Goal: Ask a question

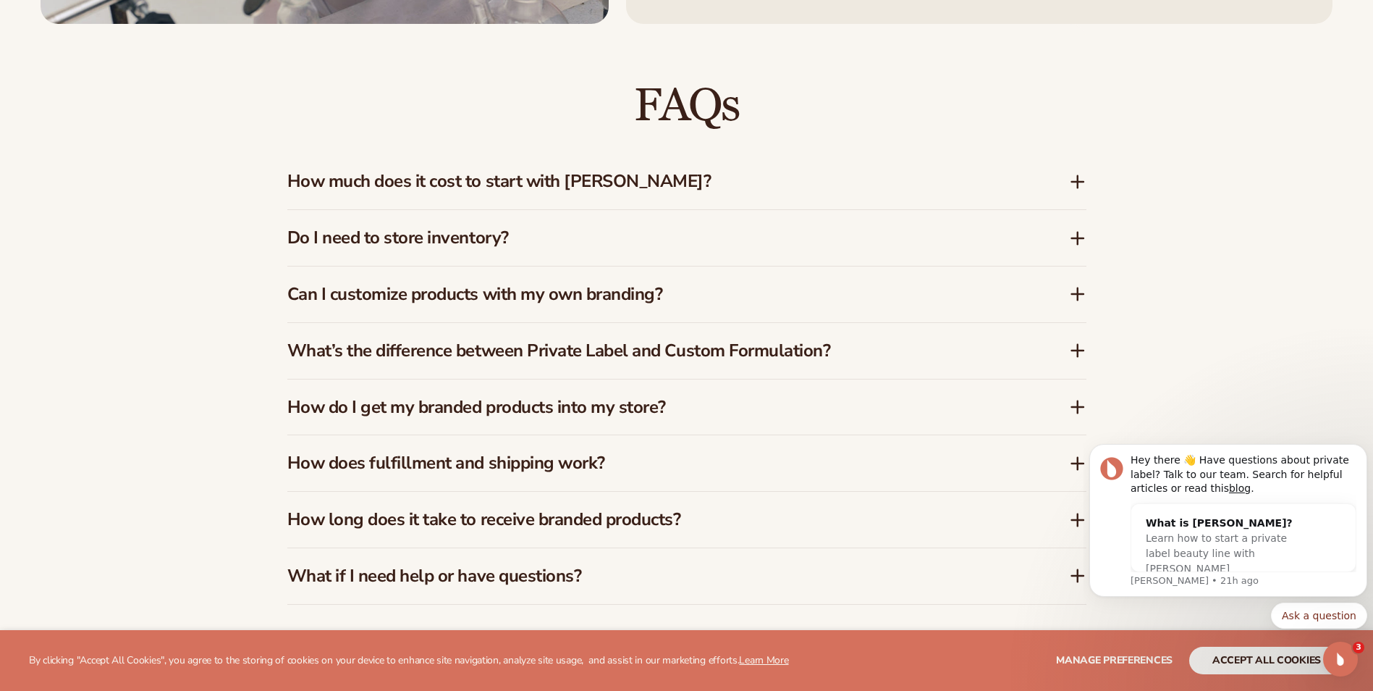
scroll to position [2316, 0]
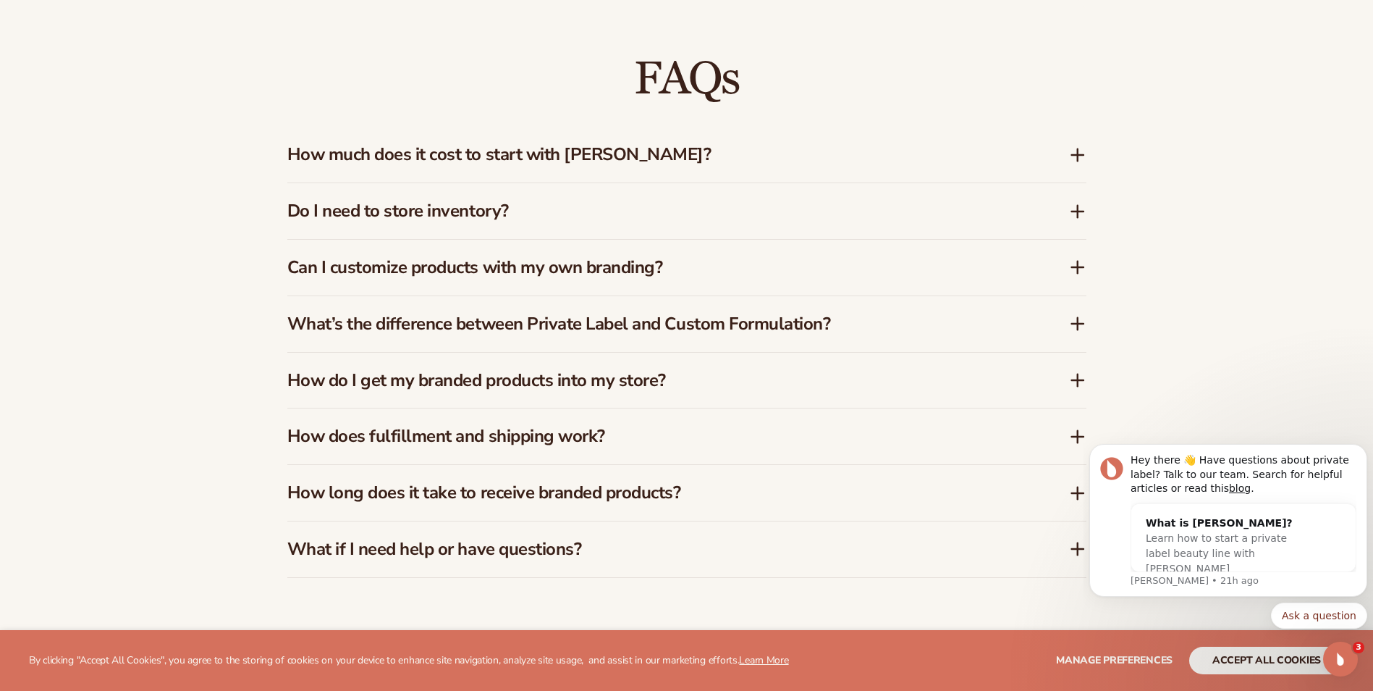
click at [1072, 155] on icon at bounding box center [1078, 155] width 12 height 0
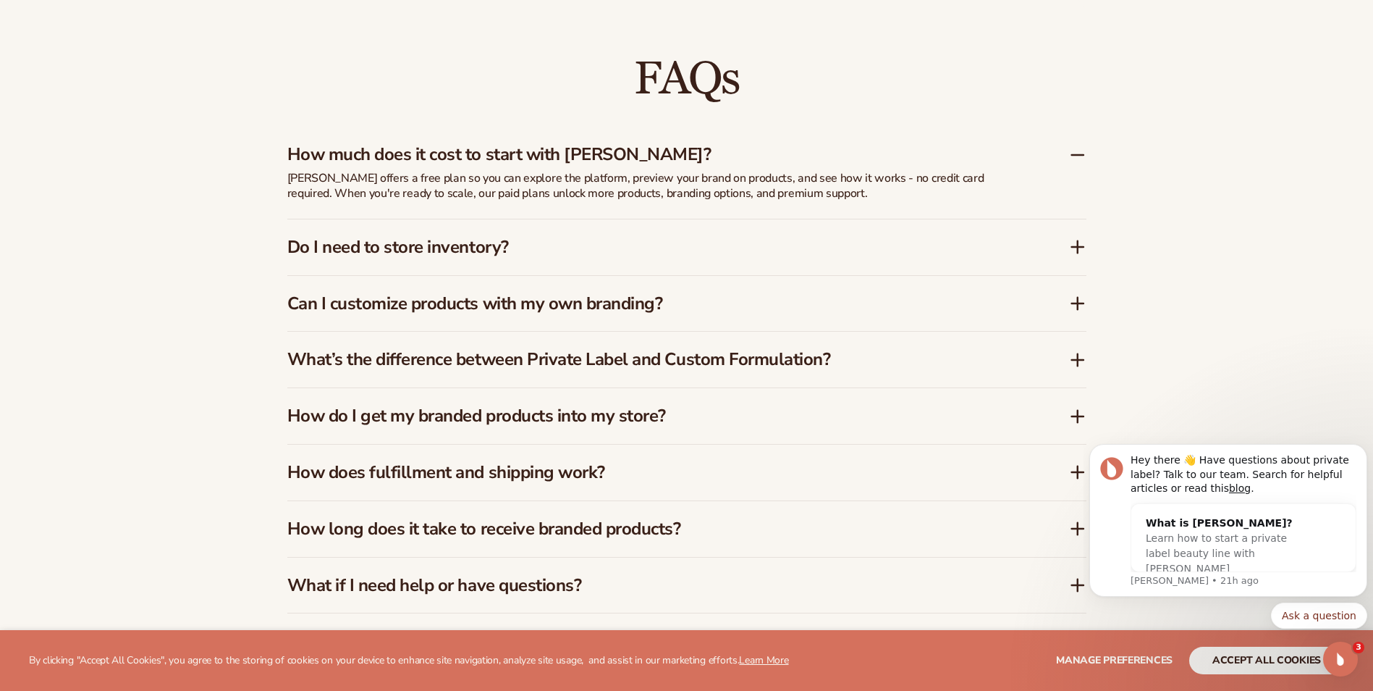
click at [1072, 155] on icon at bounding box center [1078, 155] width 12 height 0
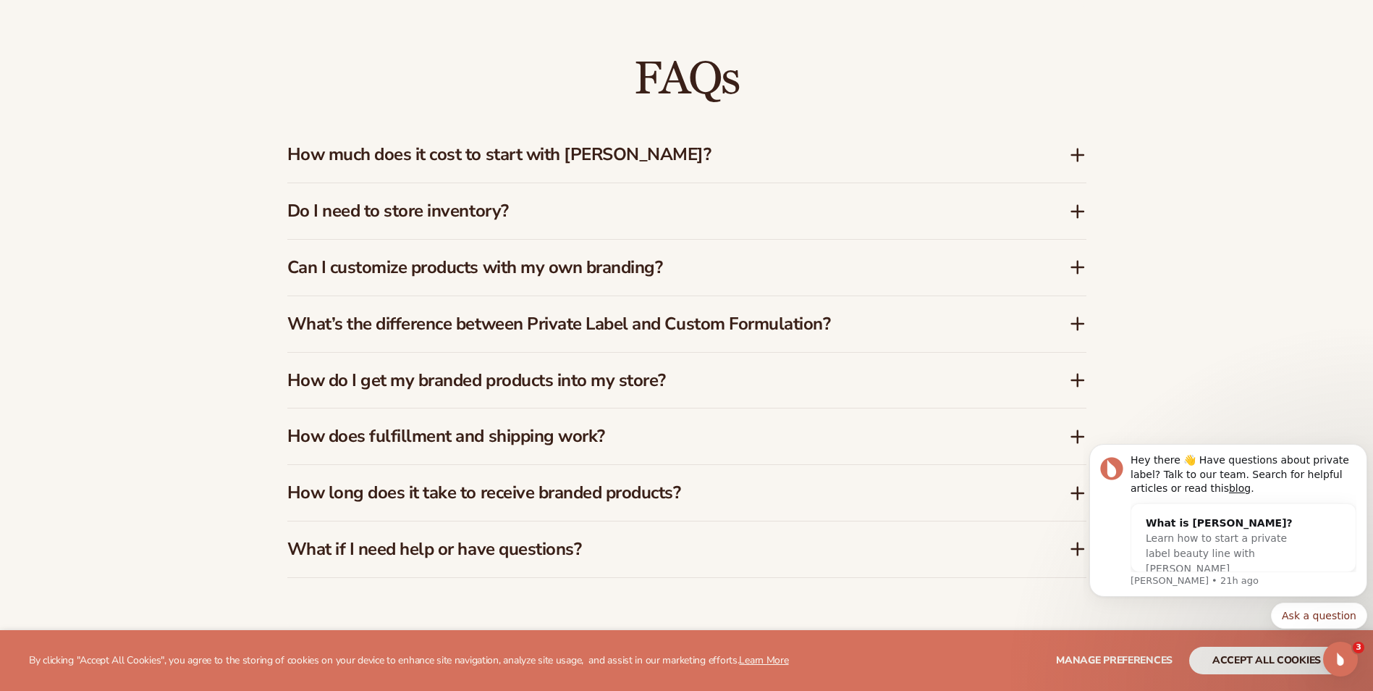
click at [1078, 324] on icon at bounding box center [1078, 324] width 12 height 0
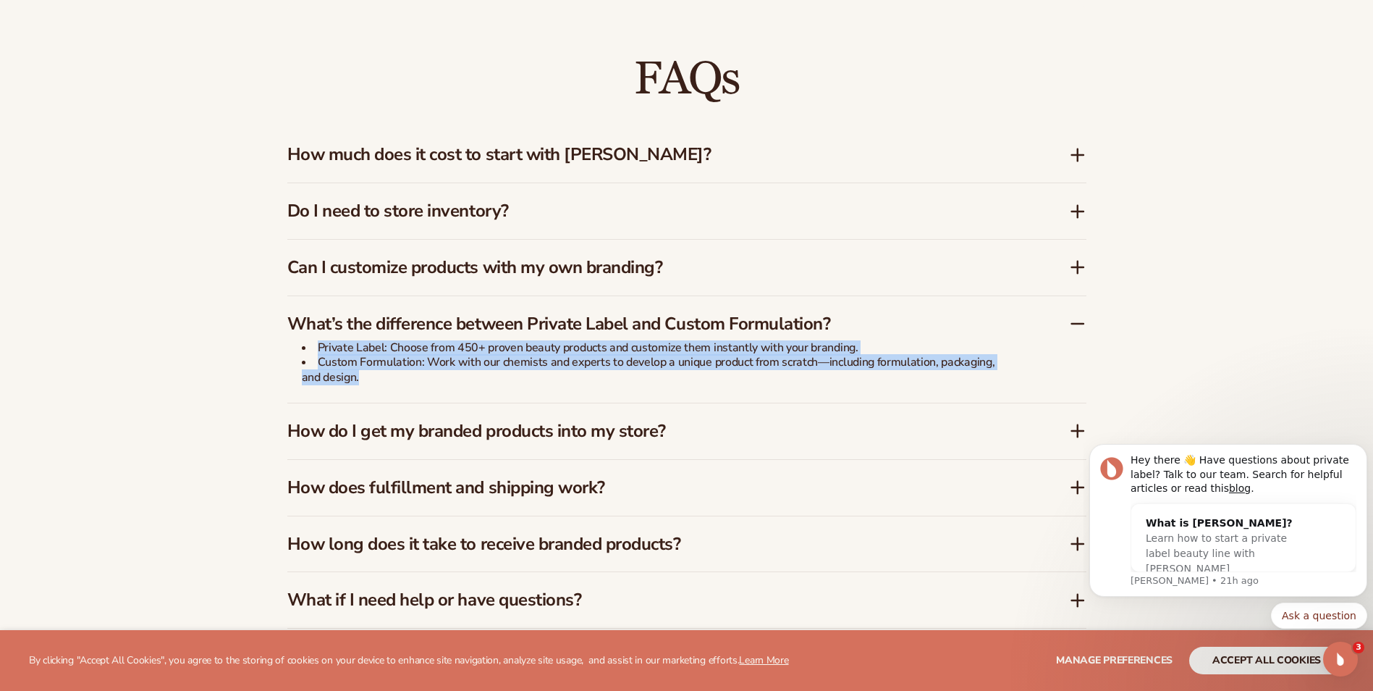
drag, startPoint x: 315, startPoint y: 346, endPoint x: 1037, endPoint y: 402, distance: 724.6
click at [1037, 402] on div "What’s the difference between Private Label and Custom Formulation? Private Lab…" at bounding box center [686, 349] width 799 height 106
click at [409, 377] on li "Custom Formulation: Work with our chemists and experts to develop a unique prod…" at bounding box center [656, 370] width 709 height 30
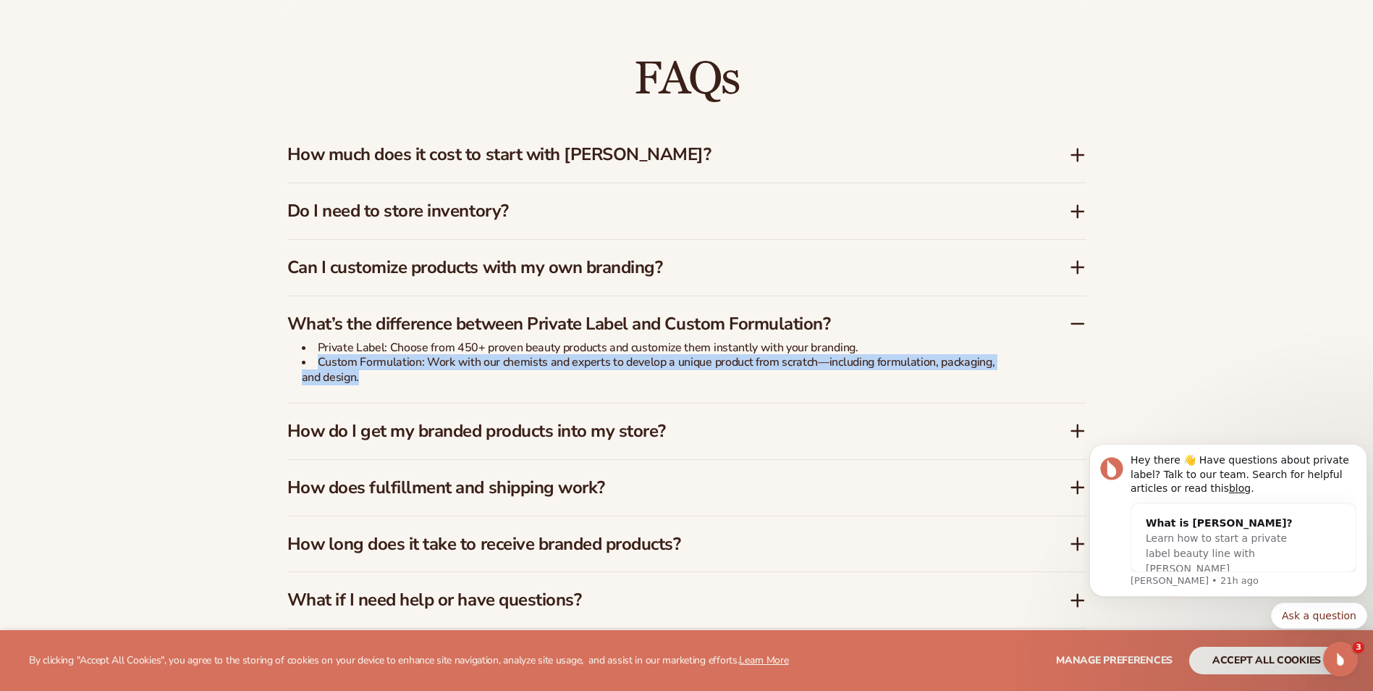
drag, startPoint x: 316, startPoint y: 360, endPoint x: 680, endPoint y: 389, distance: 364.5
click at [680, 389] on div "Private Label: Choose from 450+ proven beauty products and customize them insta…" at bounding box center [649, 371] width 724 height 62
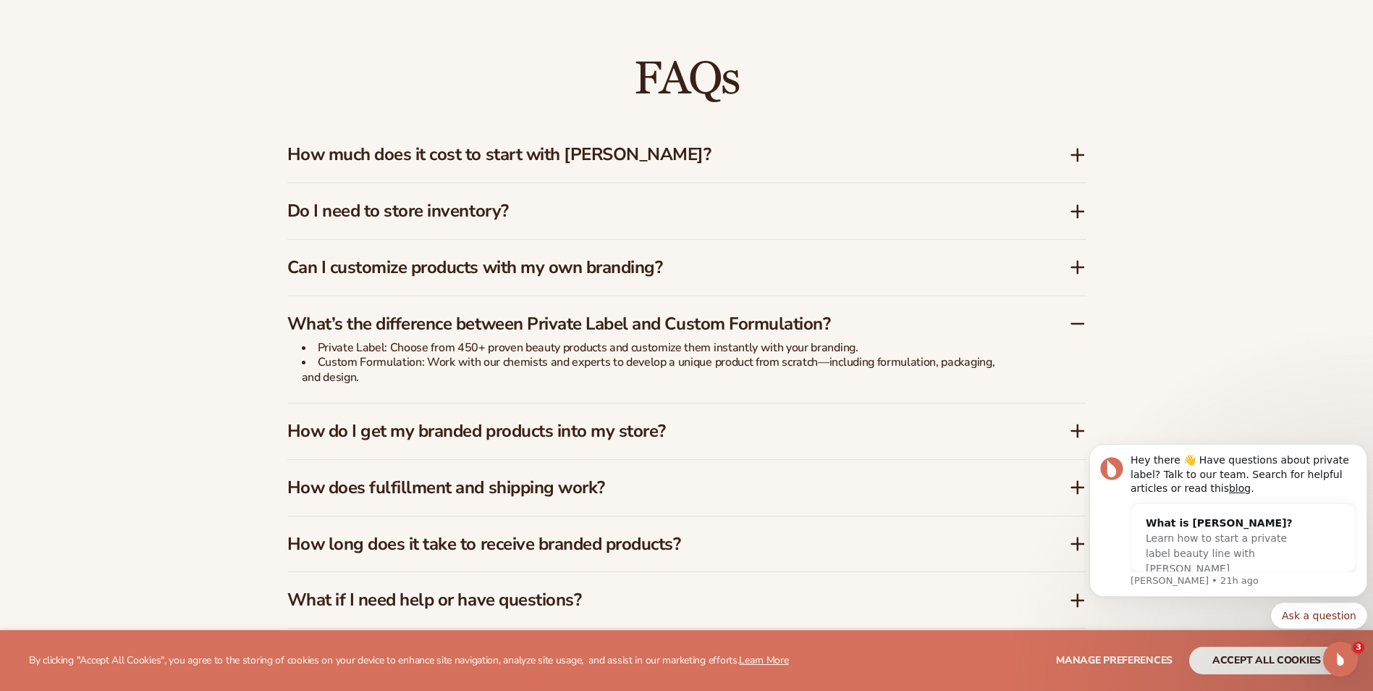
click at [1201, 613] on div "Ask a question" at bounding box center [1228, 615] width 278 height 26
click at [1077, 324] on icon at bounding box center [1078, 324] width 12 height 0
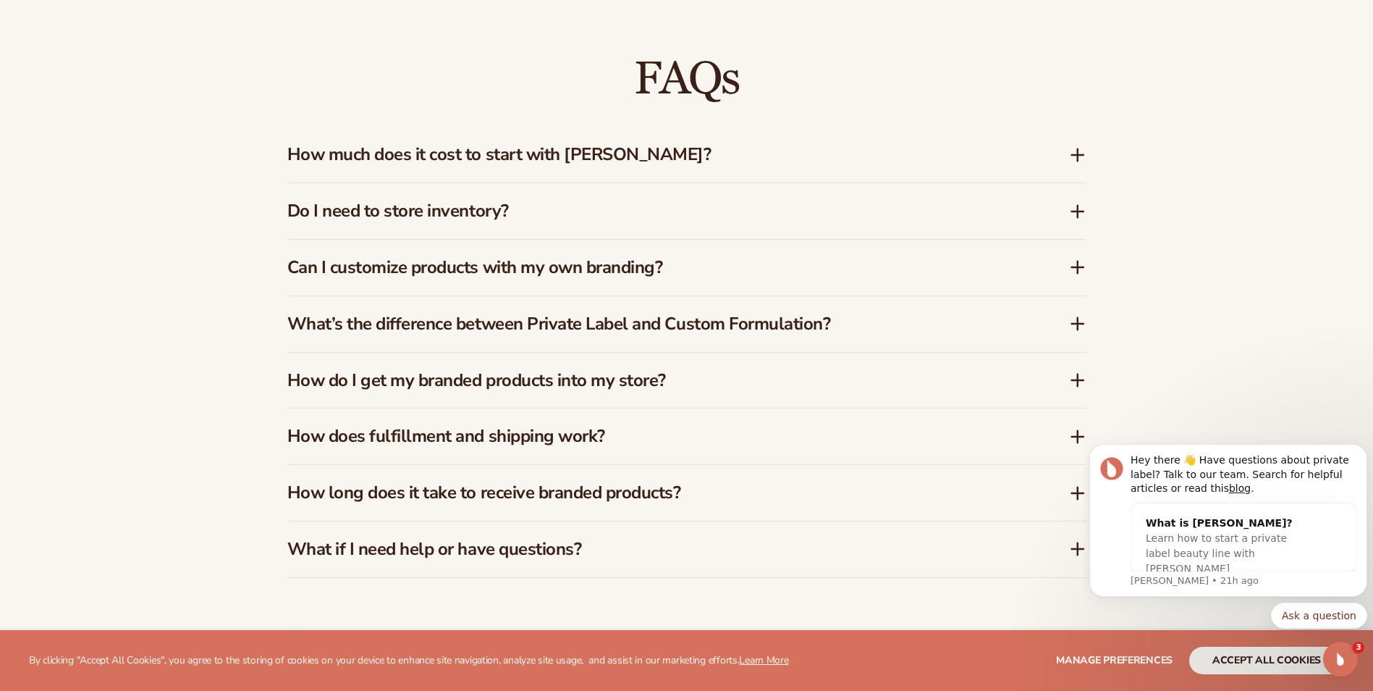
click at [1080, 379] on icon at bounding box center [1077, 379] width 17 height 17
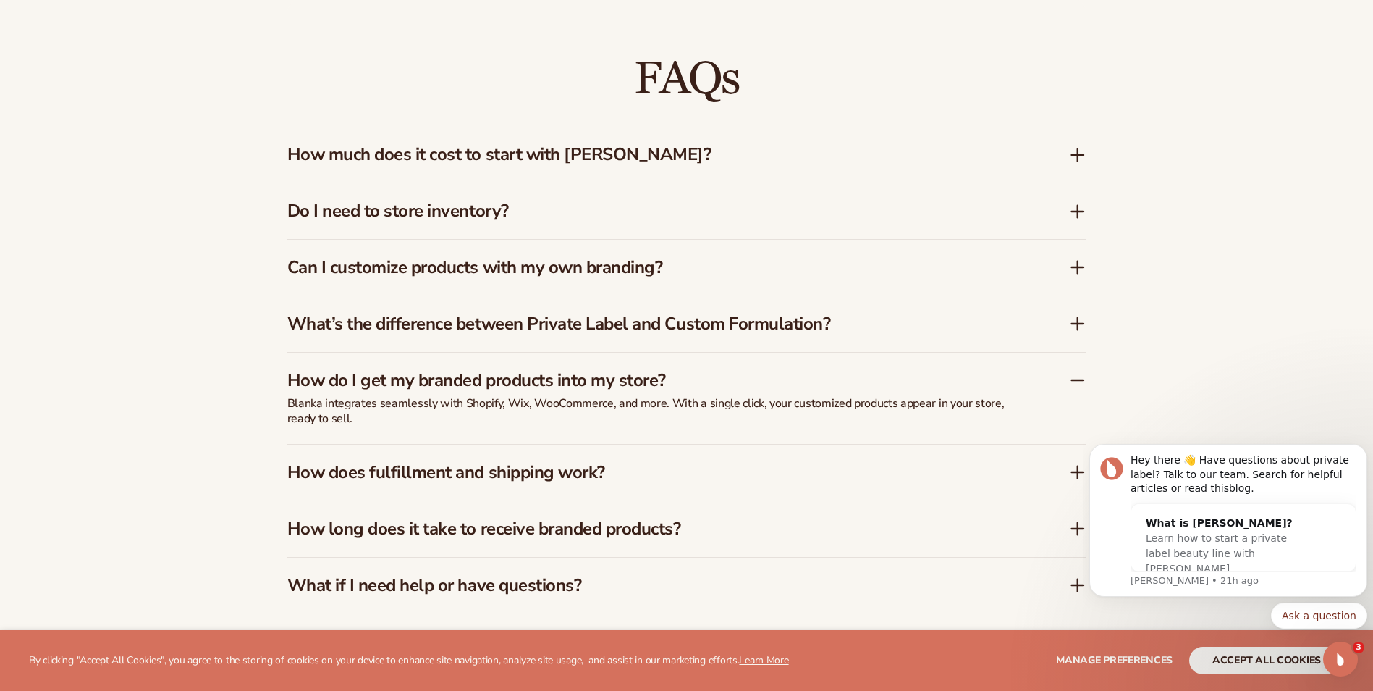
click at [1080, 378] on icon at bounding box center [1077, 379] width 17 height 17
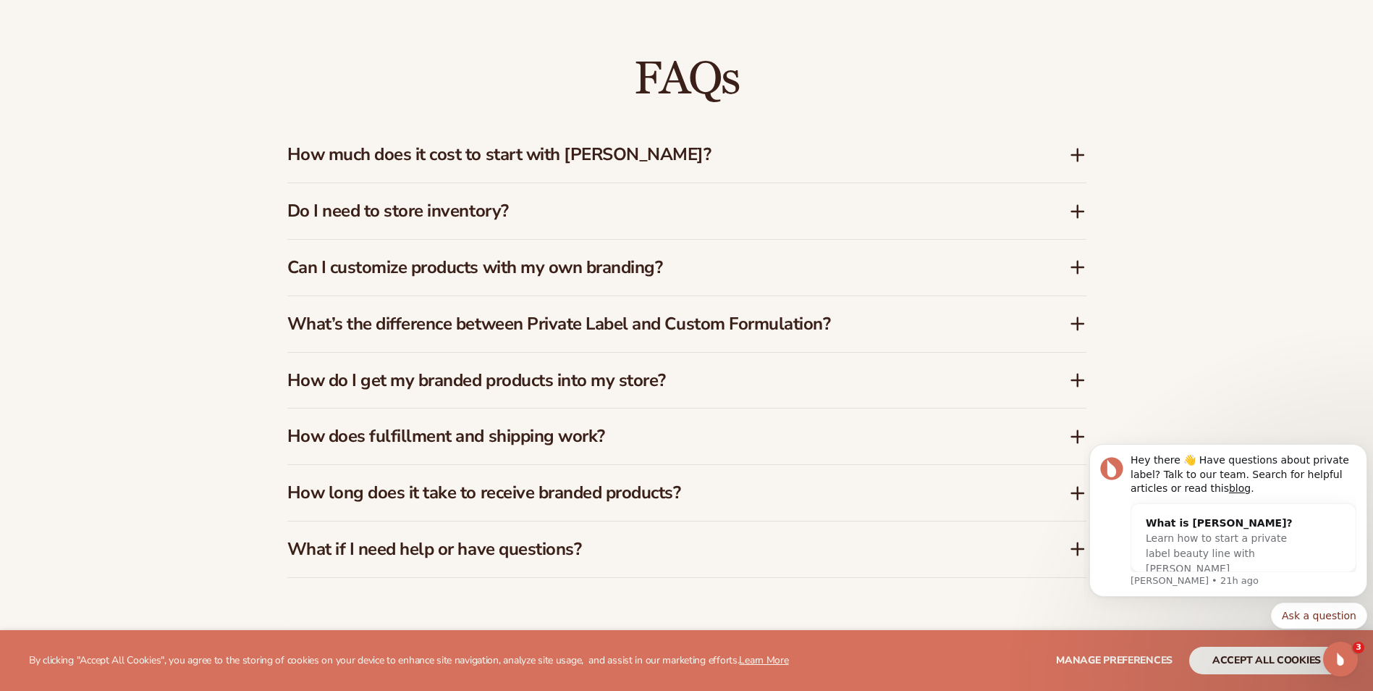
click at [1078, 434] on icon at bounding box center [1078, 437] width 0 height 12
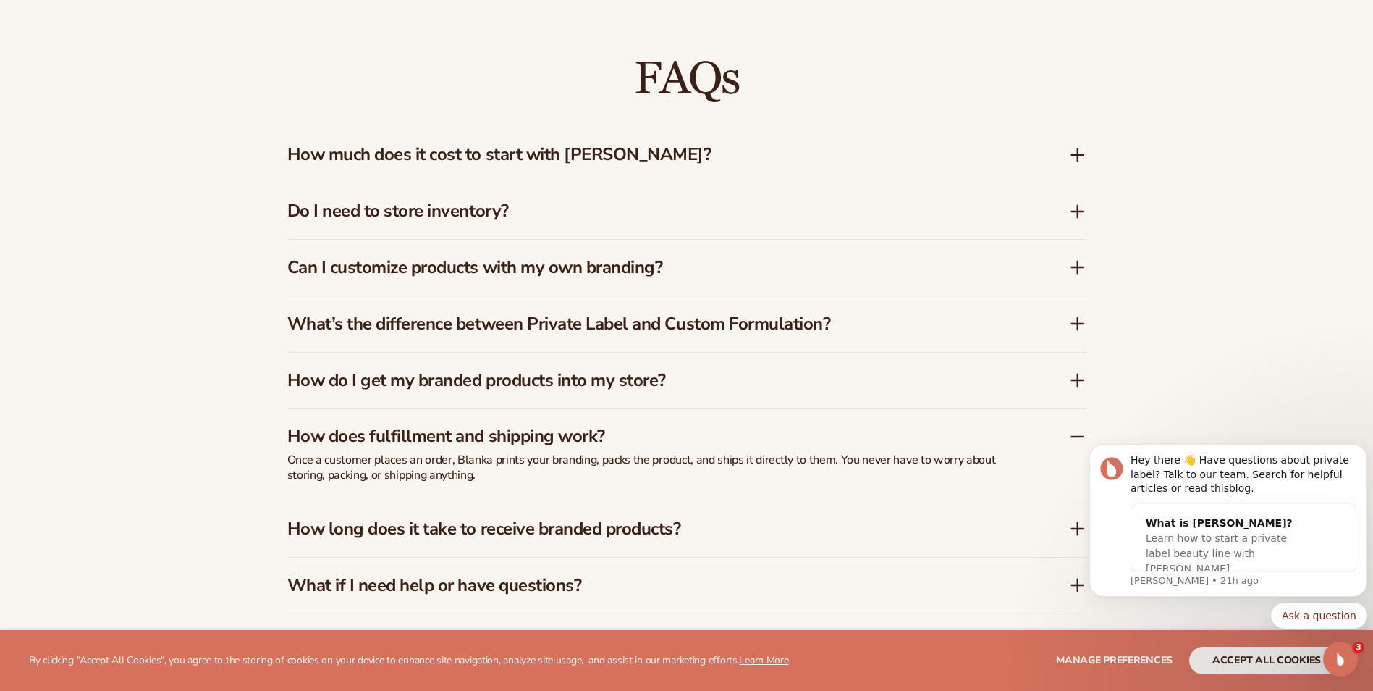
click at [1077, 434] on icon at bounding box center [1077, 436] width 17 height 17
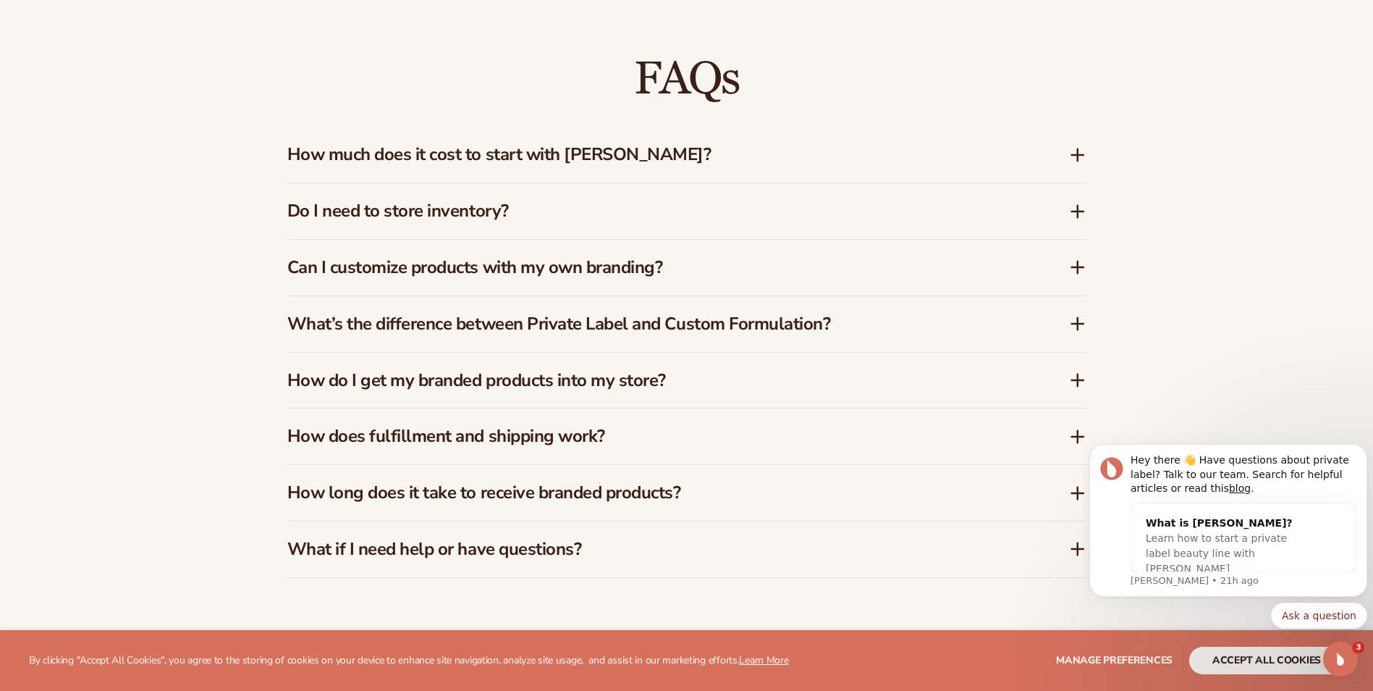
click at [1073, 493] on icon at bounding box center [1078, 493] width 12 height 0
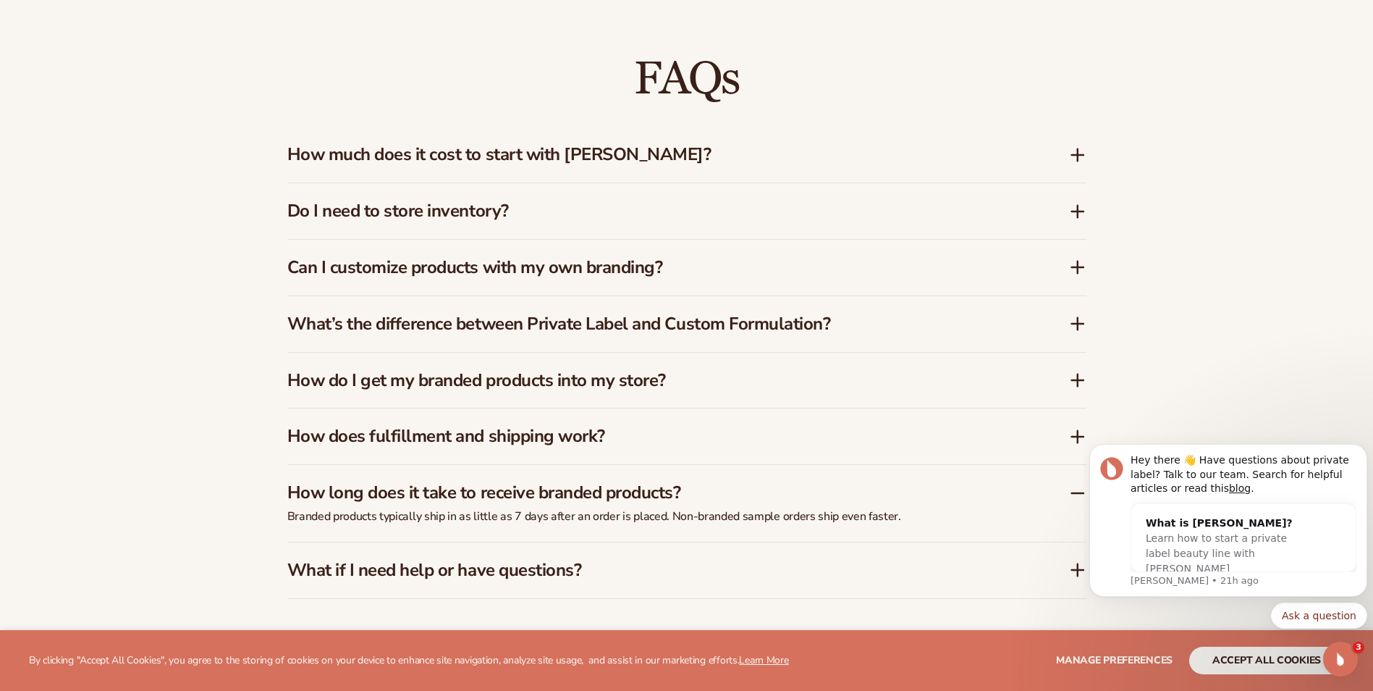
click at [1072, 493] on icon at bounding box center [1078, 493] width 12 height 0
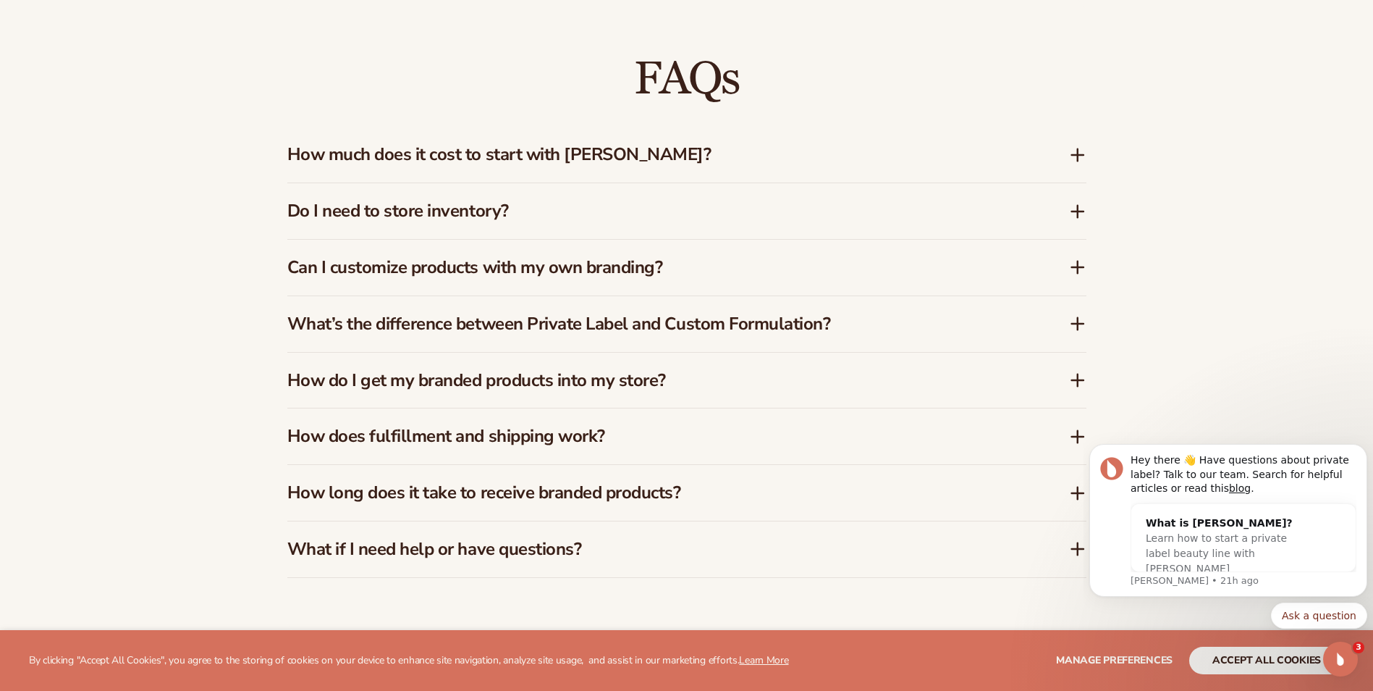
click at [1079, 544] on icon at bounding box center [1077, 548] width 17 height 17
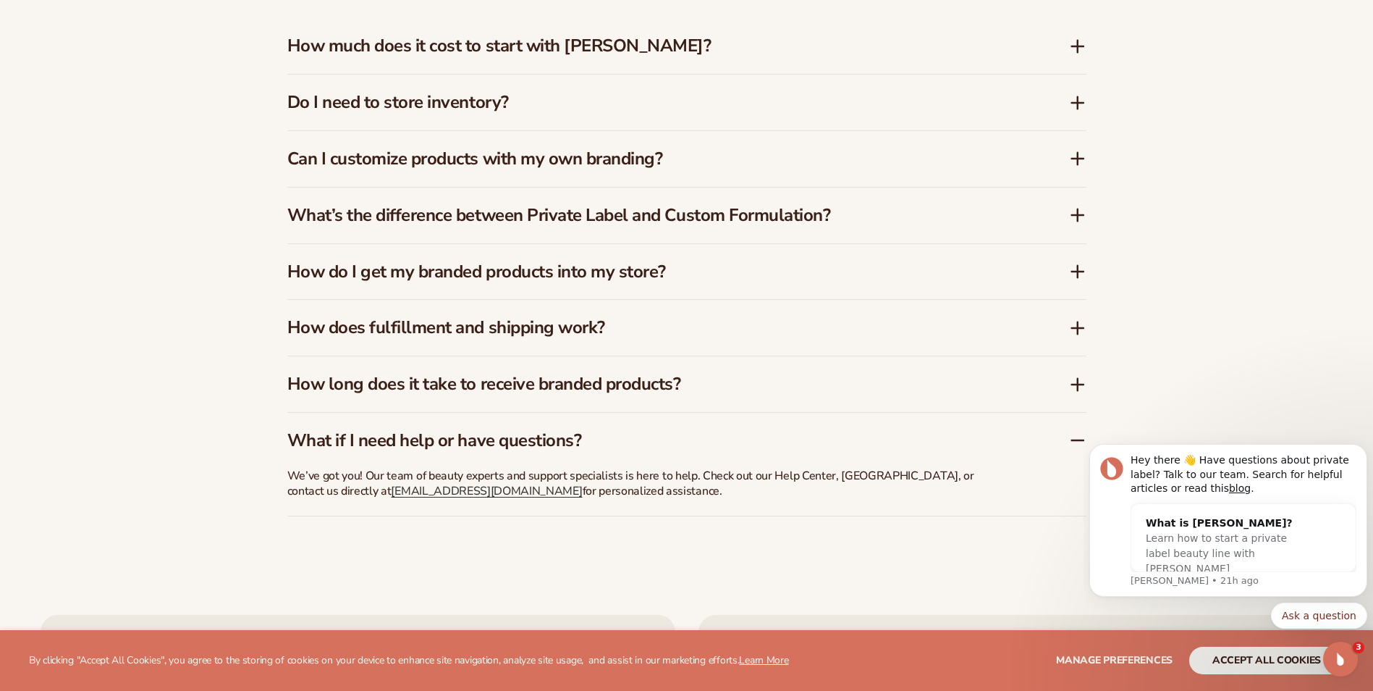
scroll to position [2461, 0]
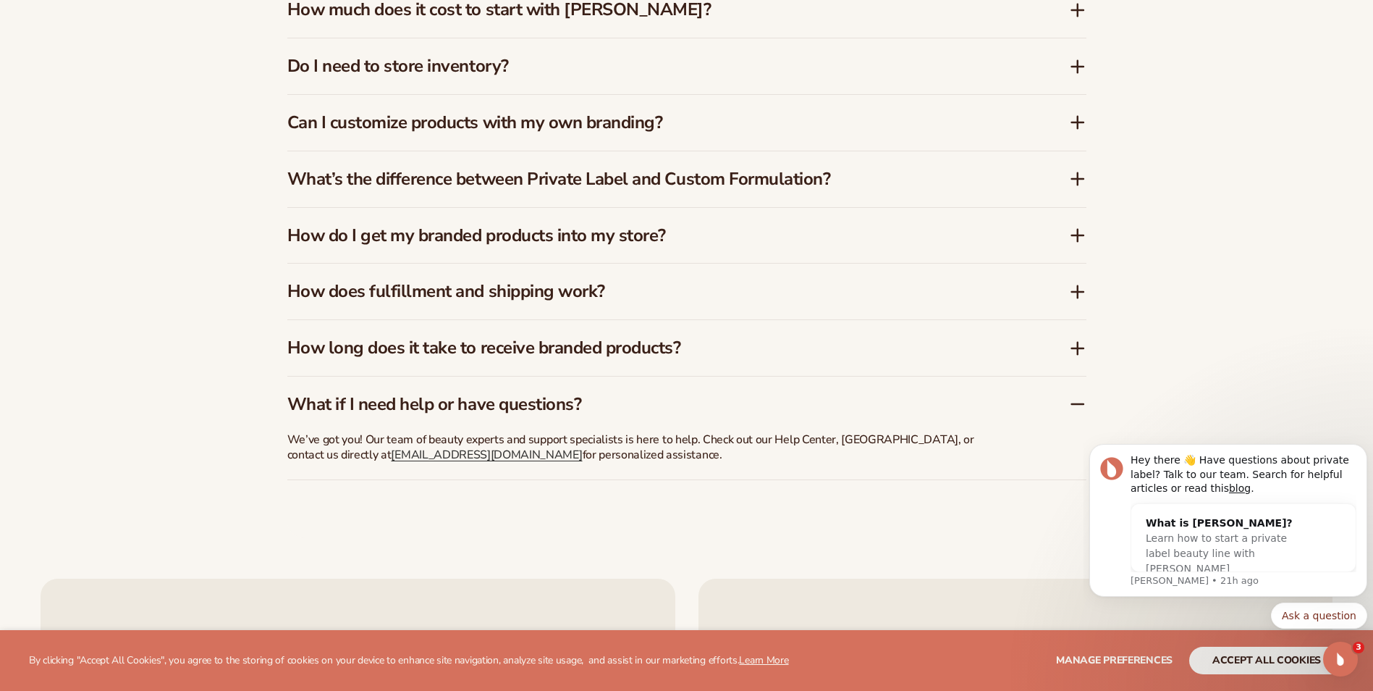
click at [1079, 404] on icon at bounding box center [1078, 404] width 12 height 0
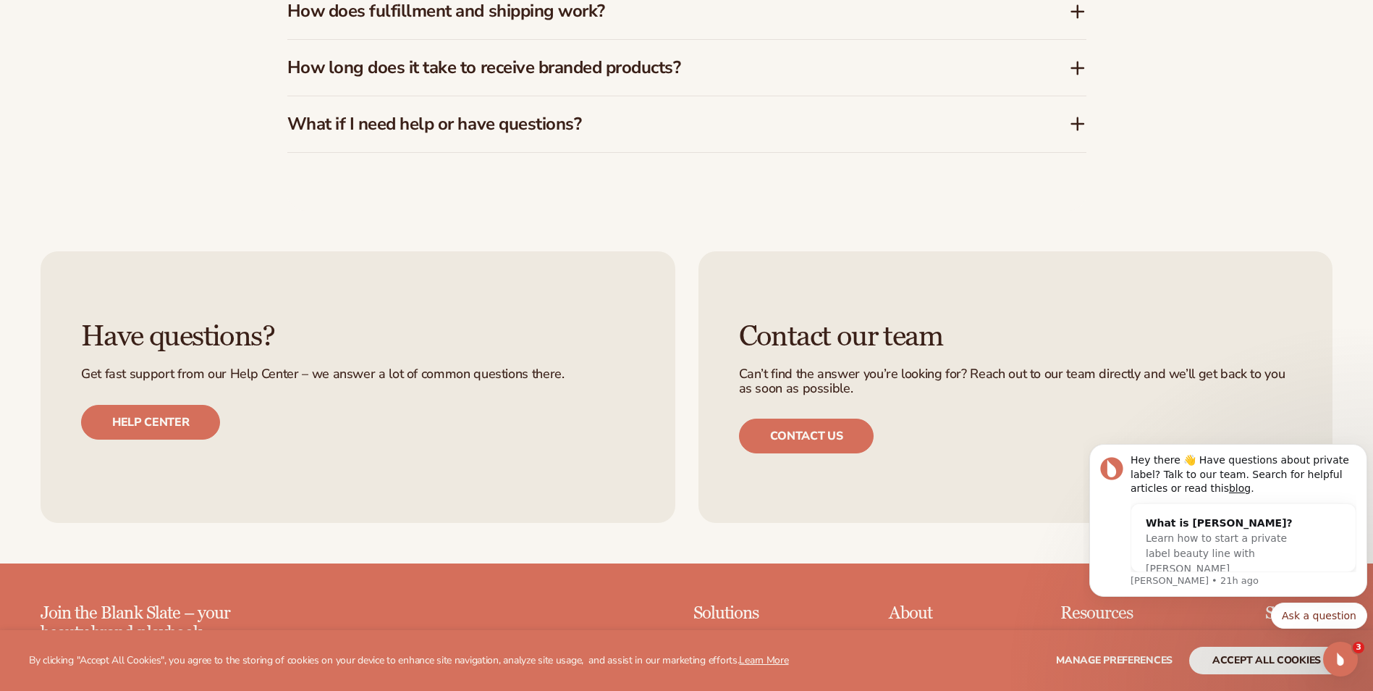
scroll to position [2751, 0]
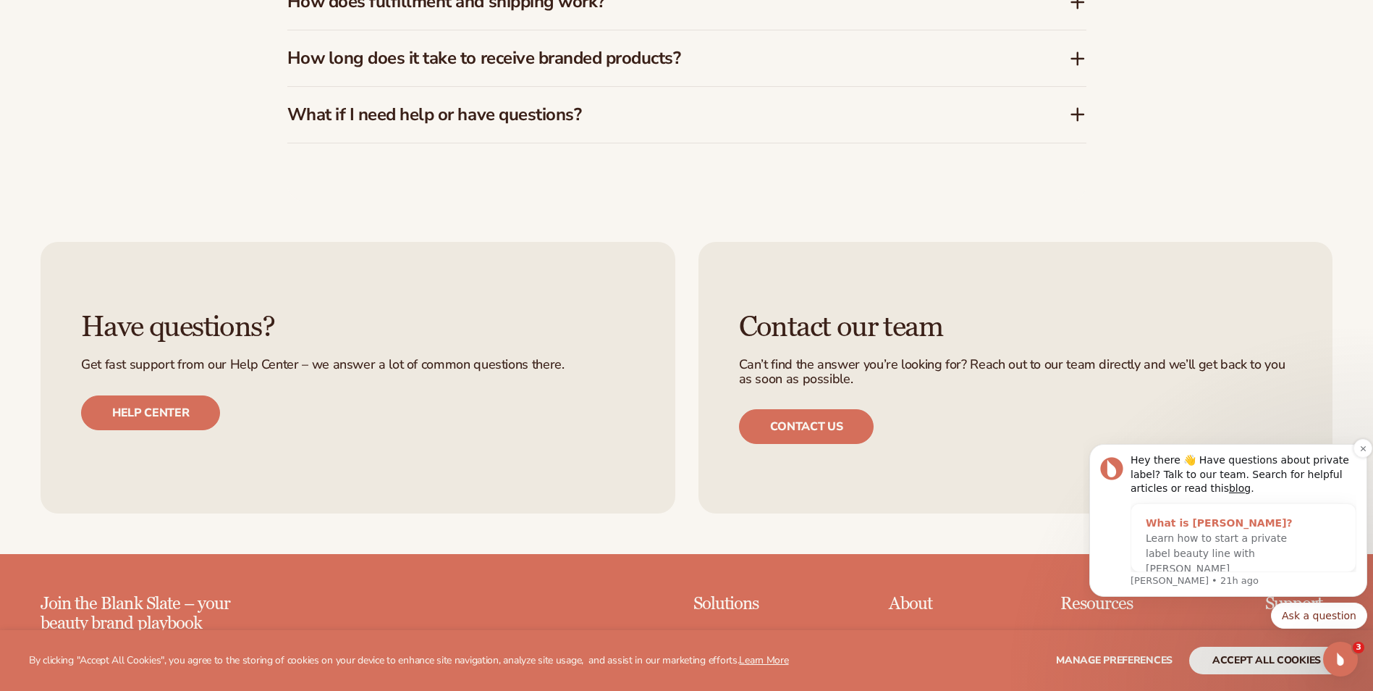
click at [1173, 545] on span "Learn how to start a private label beauty line with [PERSON_NAME]" at bounding box center [1216, 553] width 141 height 42
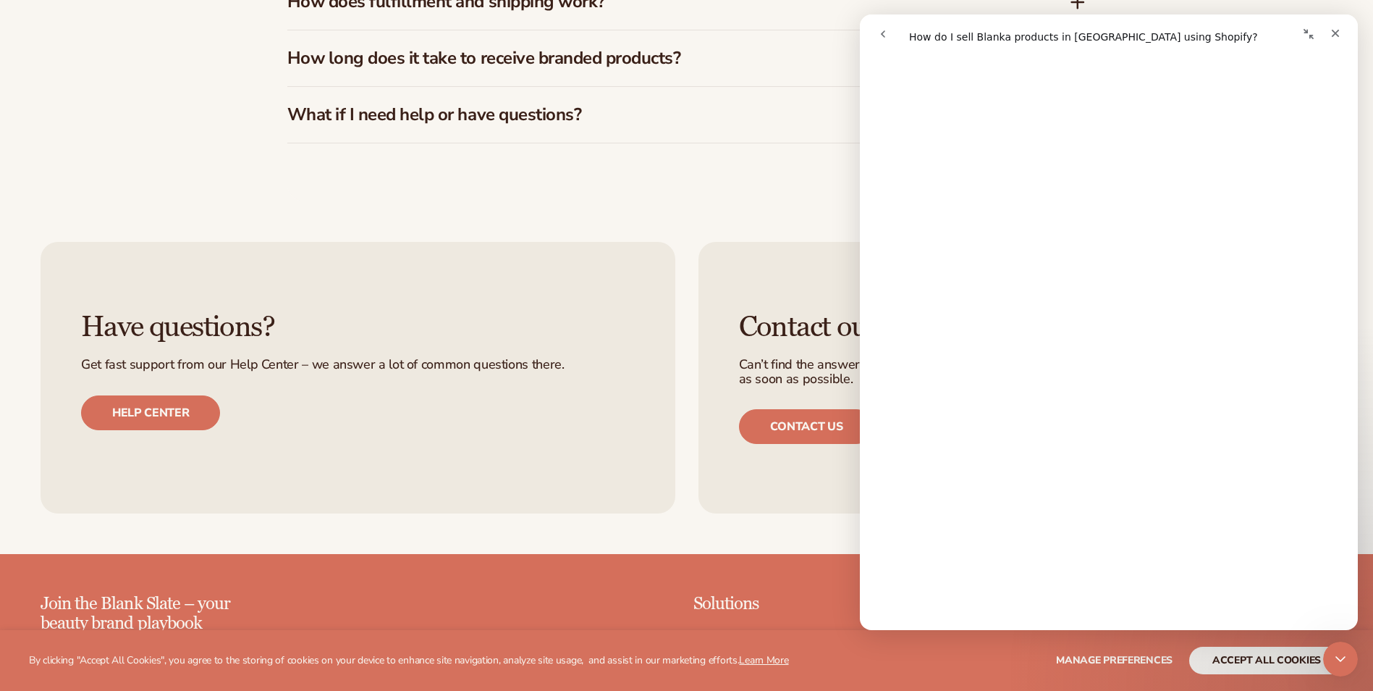
scroll to position [1013, 0]
click at [882, 33] on icon "go back" at bounding box center [883, 33] width 4 height 7
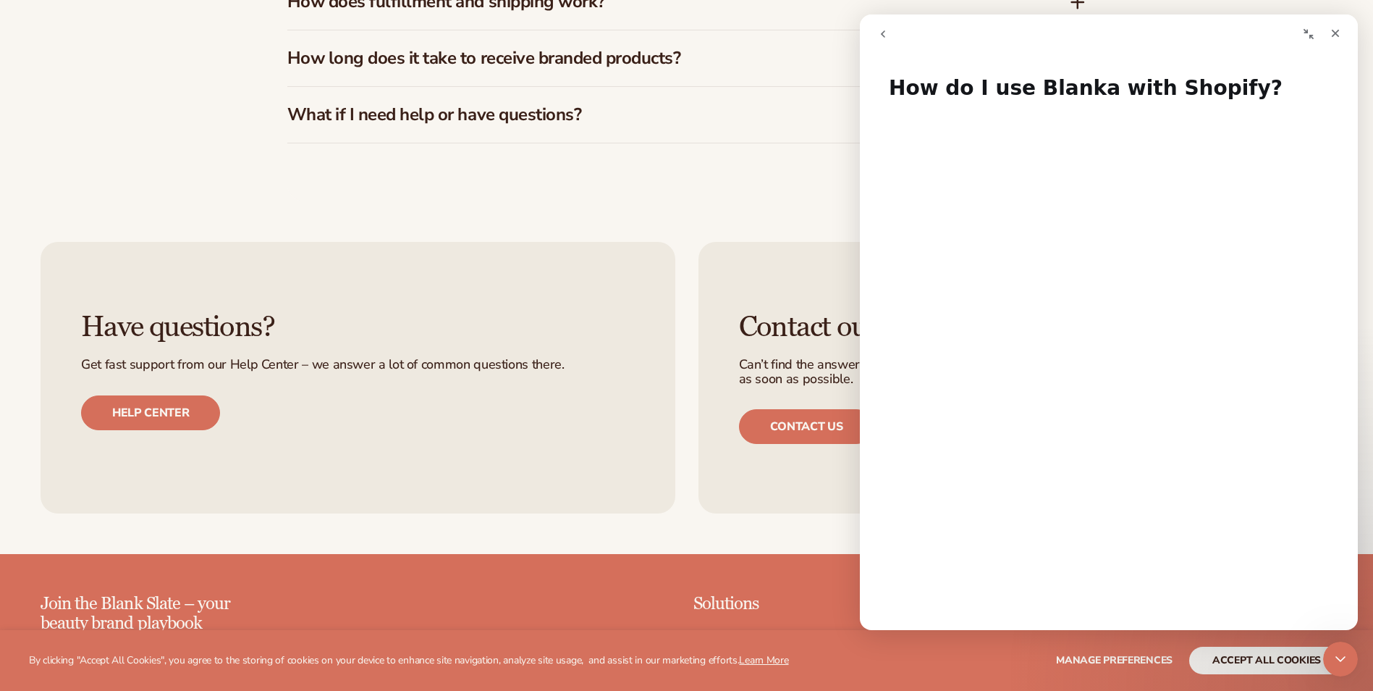
click at [882, 33] on icon "go back" at bounding box center [883, 33] width 4 height 7
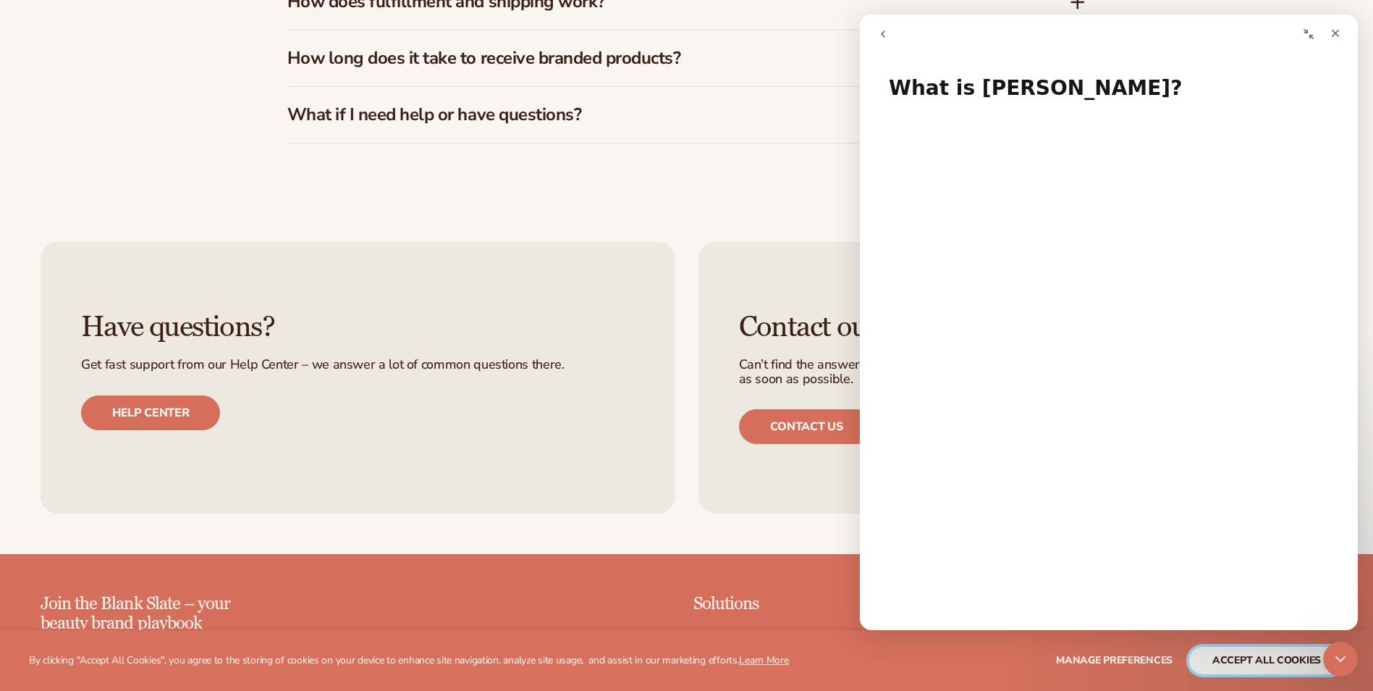
click at [1233, 654] on button "accept all cookies" at bounding box center [1266, 660] width 155 height 28
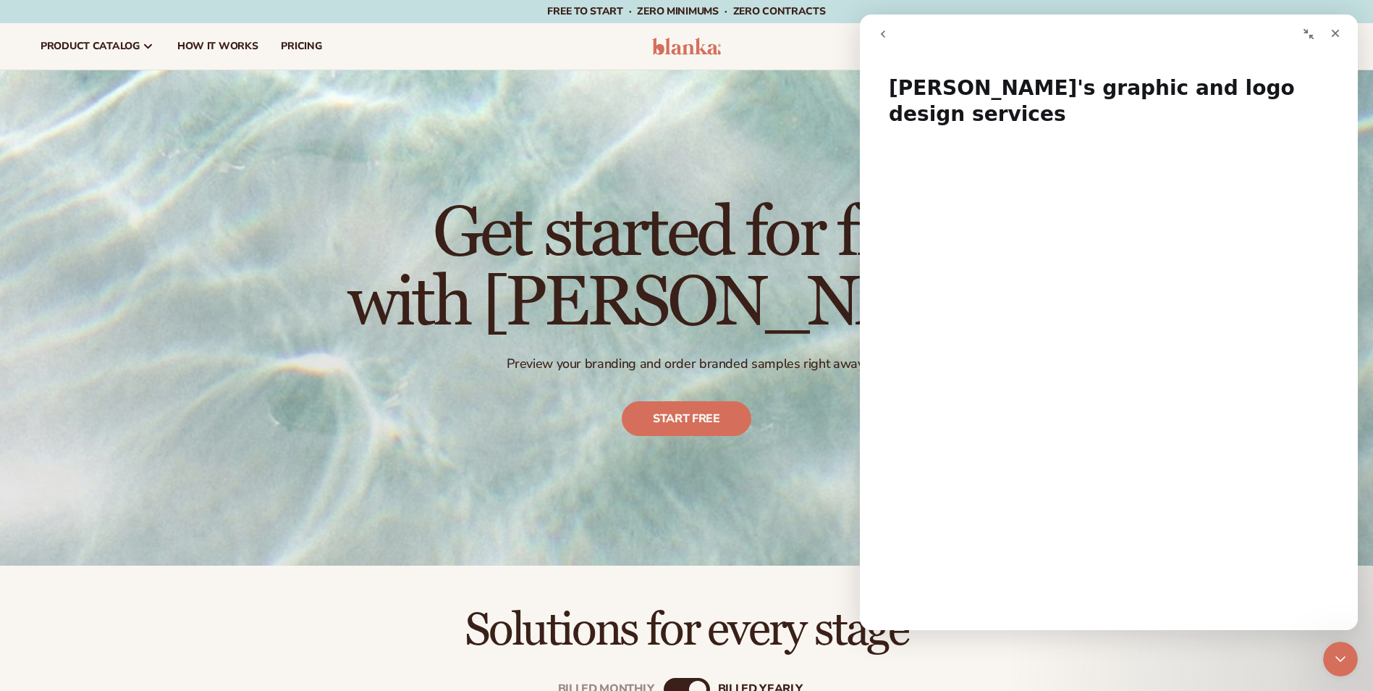
click at [889, 32] on button "go back" at bounding box center [883, 34] width 28 height 28
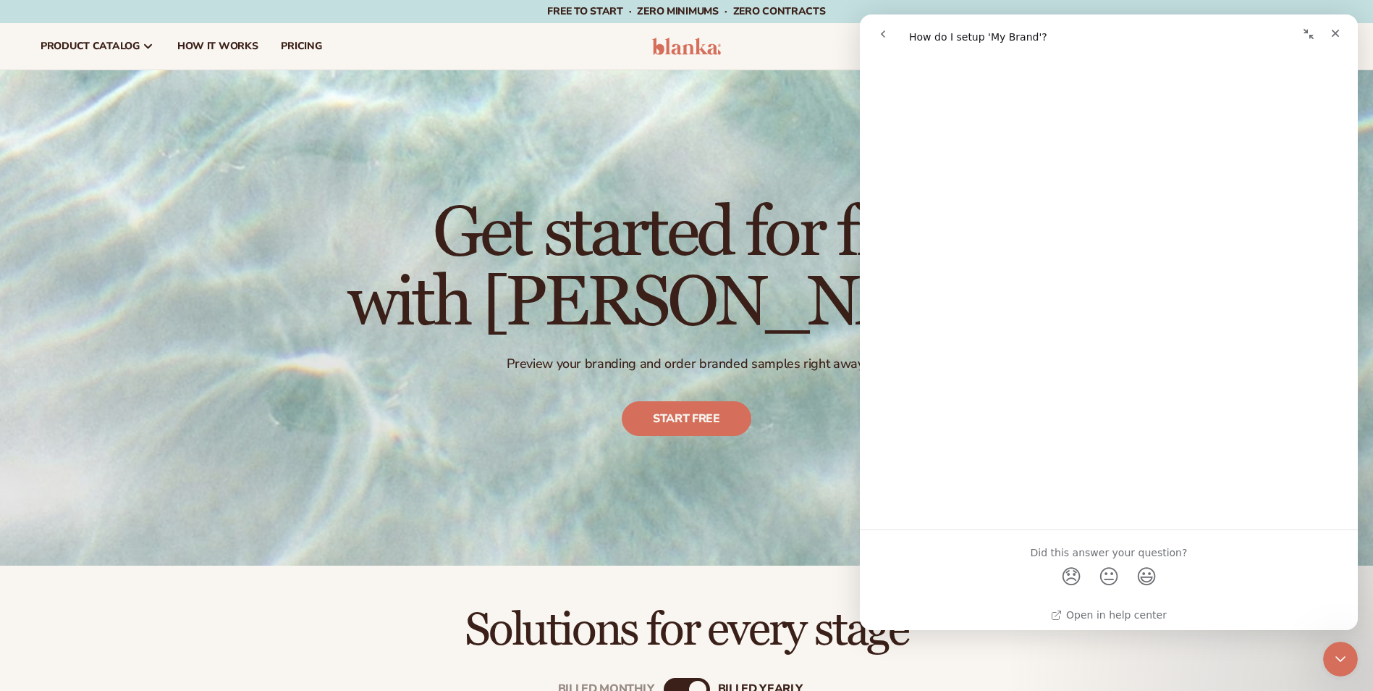
scroll to position [4065, 0]
click at [784, 61] on div "resources connect your store" at bounding box center [1039, 46] width 609 height 46
click at [1333, 32] on icon "Close" at bounding box center [1336, 34] width 12 height 12
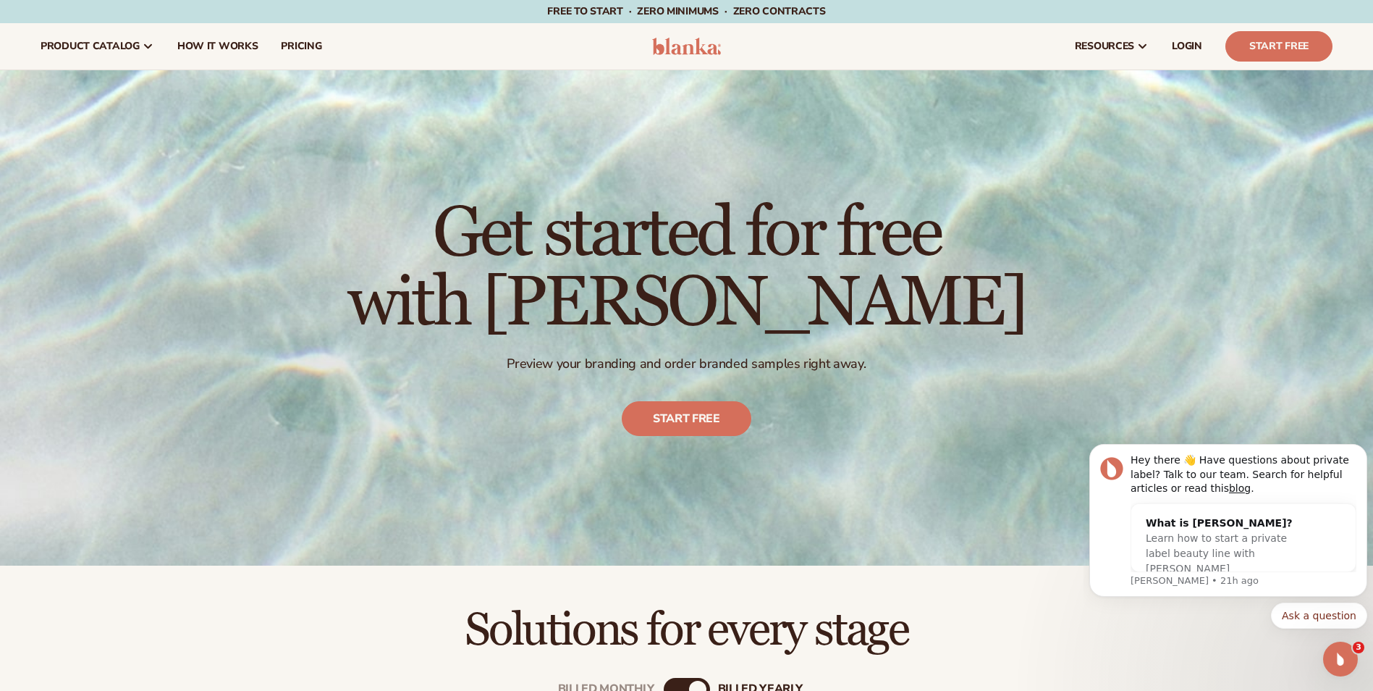
scroll to position [0, 0]
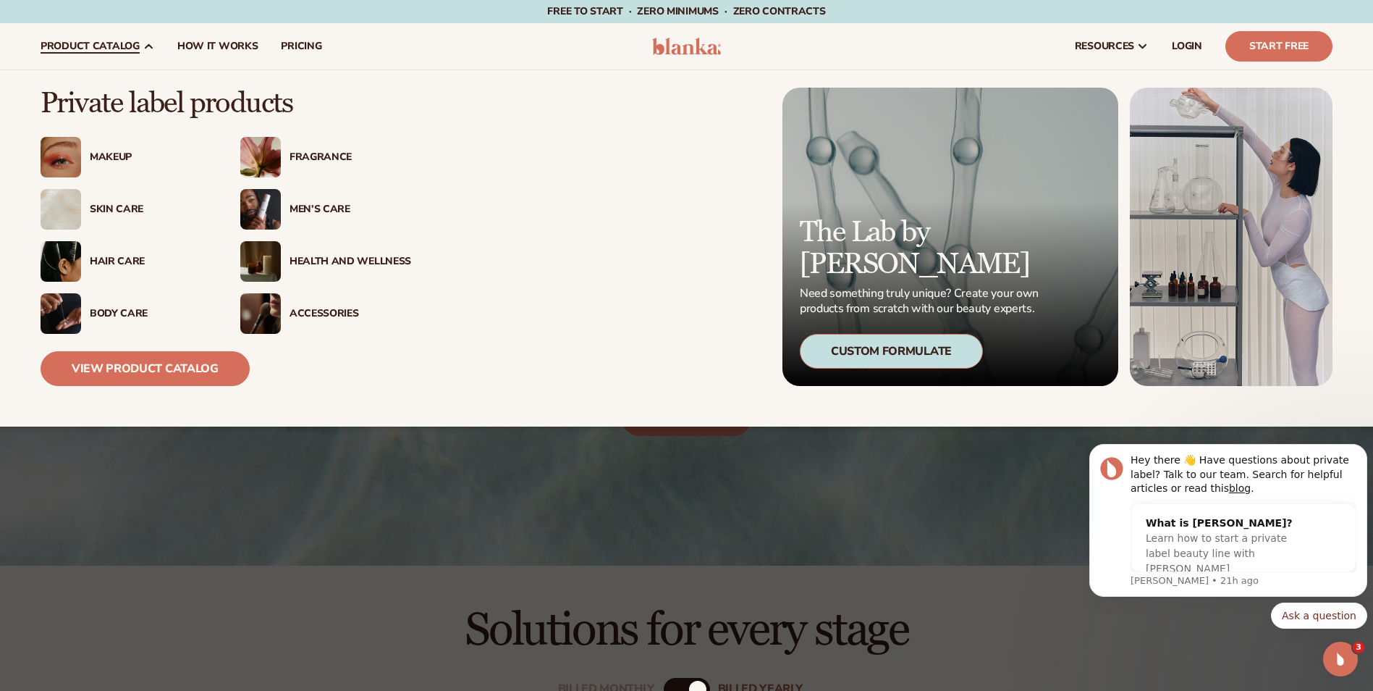
click at [112, 155] on div "Makeup" at bounding box center [151, 157] width 122 height 12
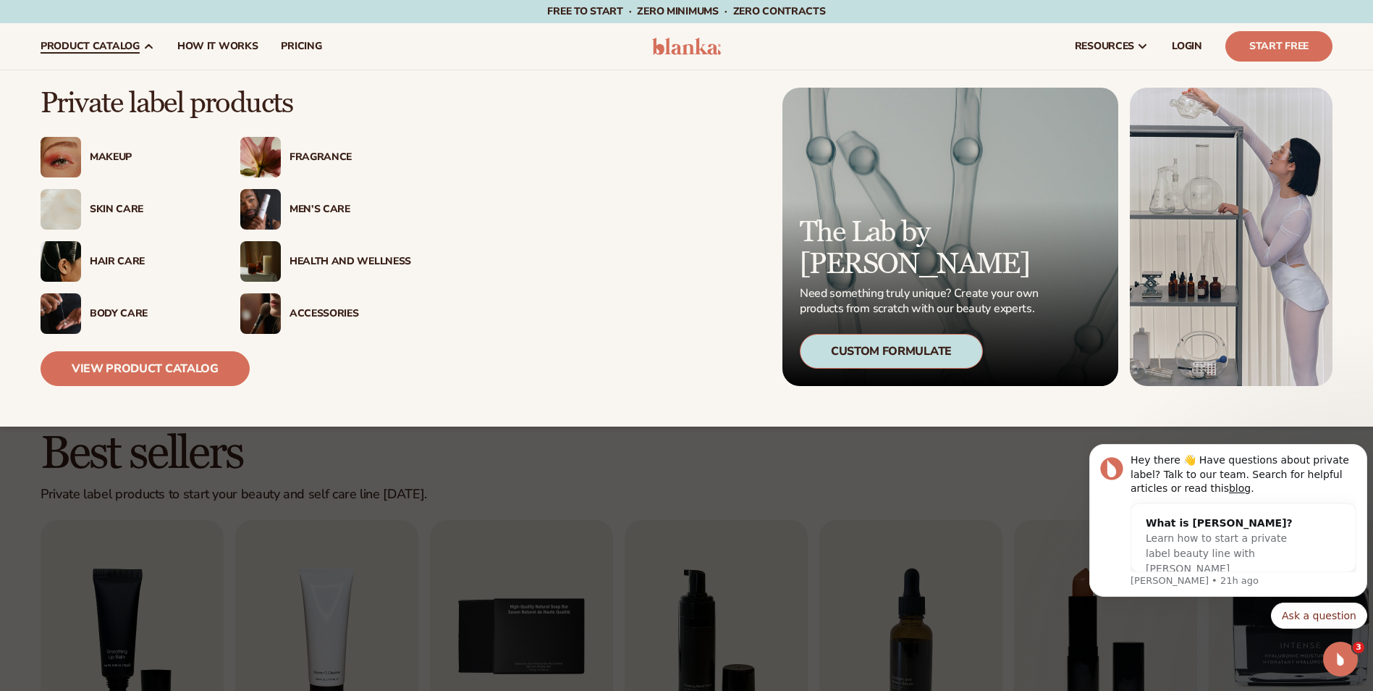
click at [96, 208] on div "Skin Care" at bounding box center [151, 209] width 122 height 12
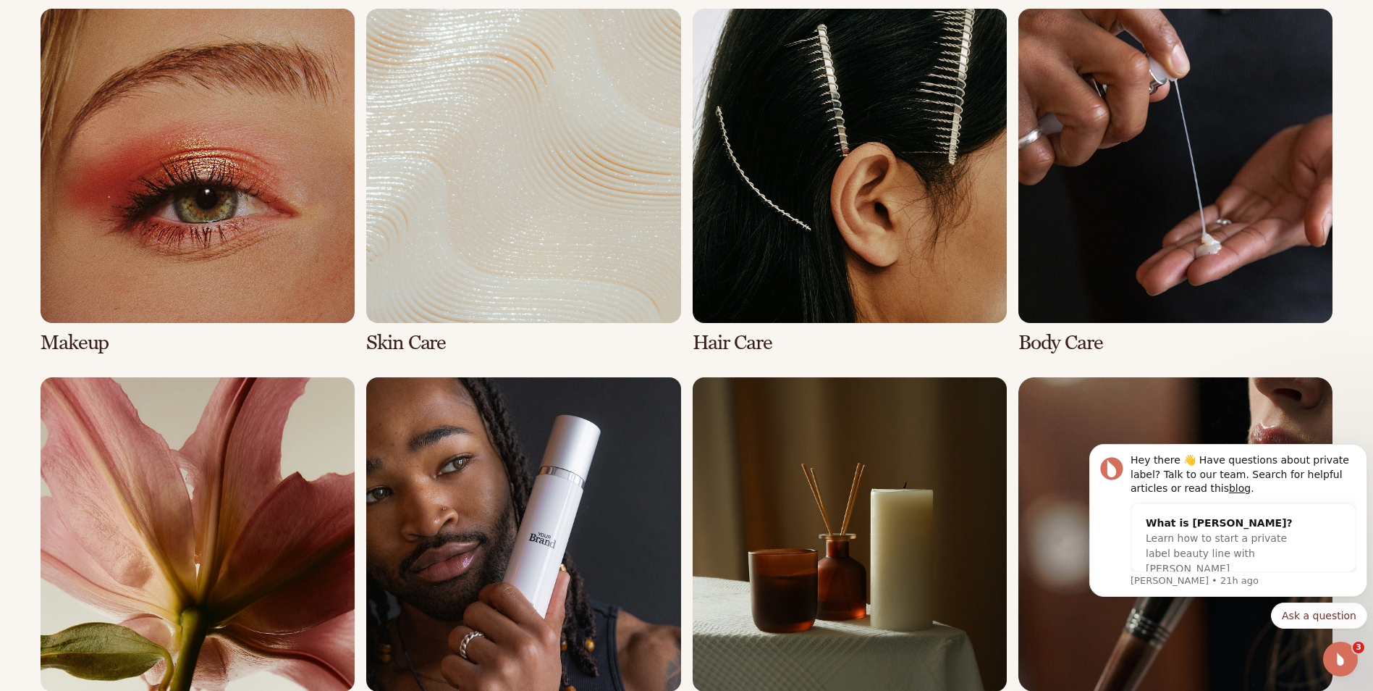
scroll to position [1086, 0]
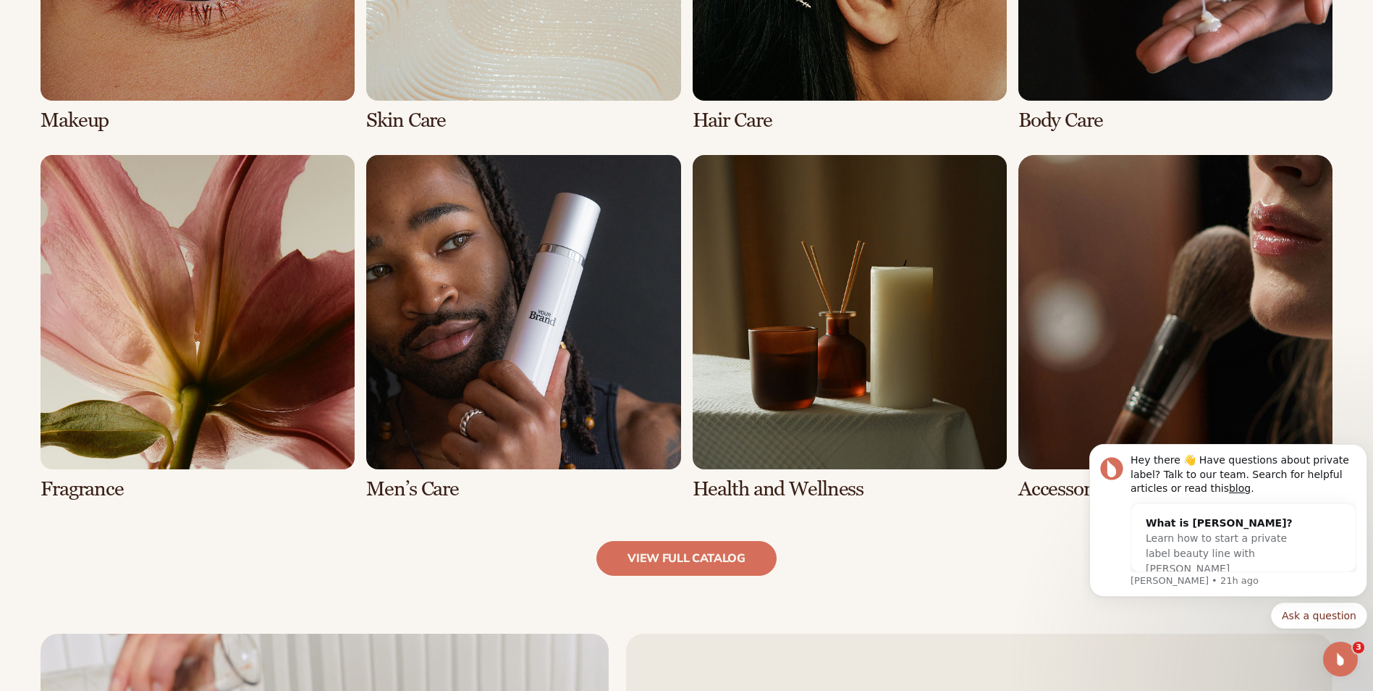
click at [190, 418] on link "5 / 8" at bounding box center [198, 327] width 314 height 345
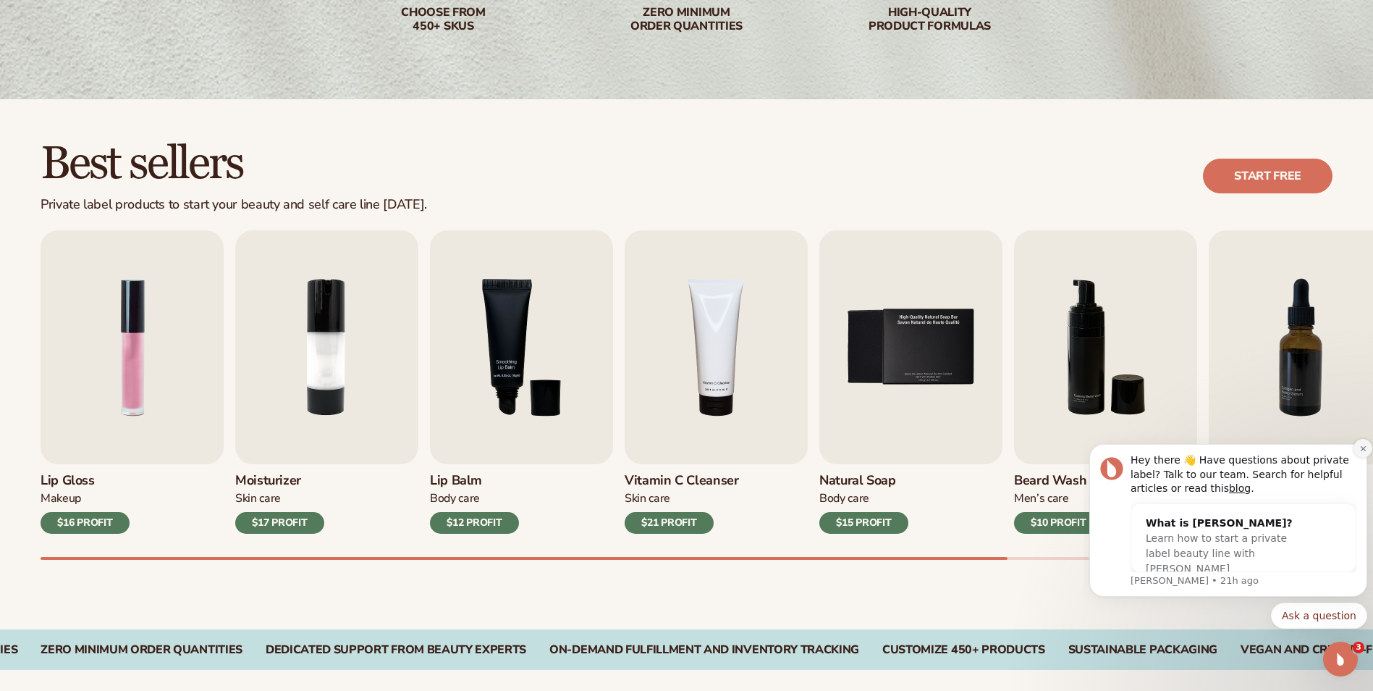
click at [1361, 445] on icon "Dismiss notification" at bounding box center [1363, 448] width 8 height 8
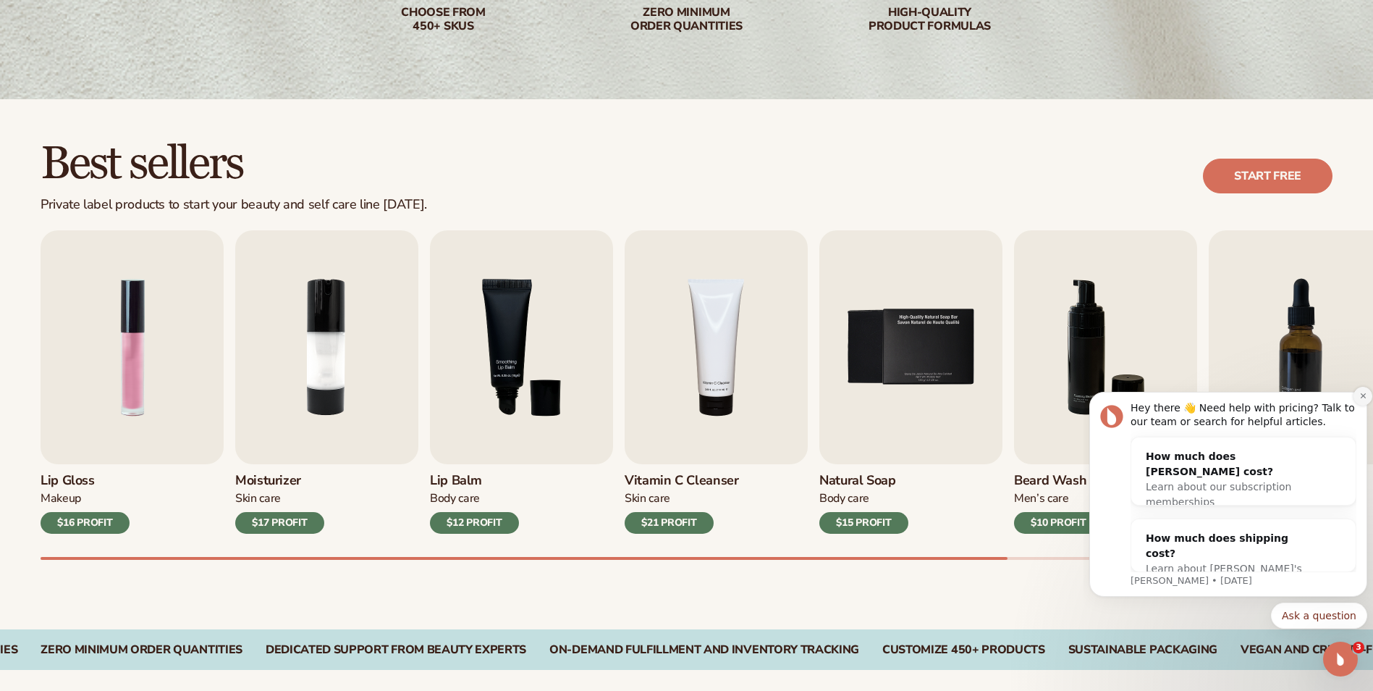
click at [1360, 396] on icon "Dismiss notification" at bounding box center [1363, 396] width 8 height 8
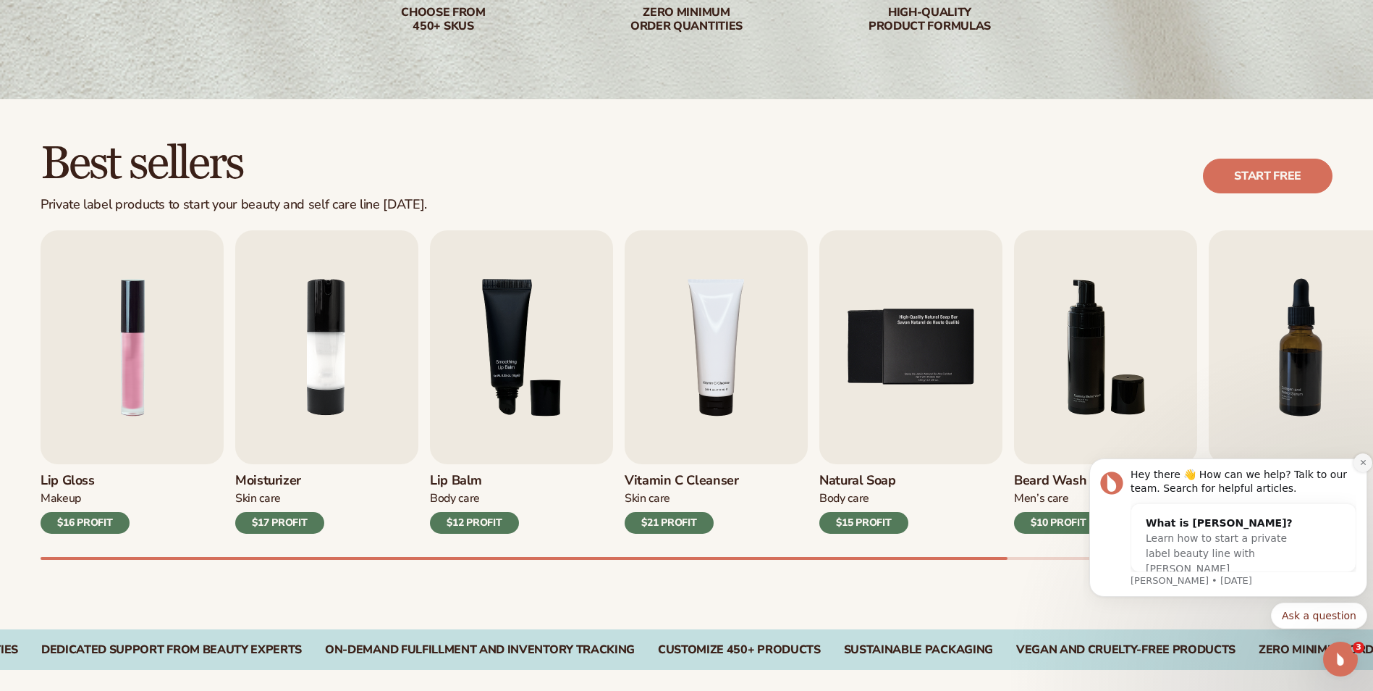
click at [1361, 462] on icon "Dismiss notification" at bounding box center [1363, 462] width 8 height 8
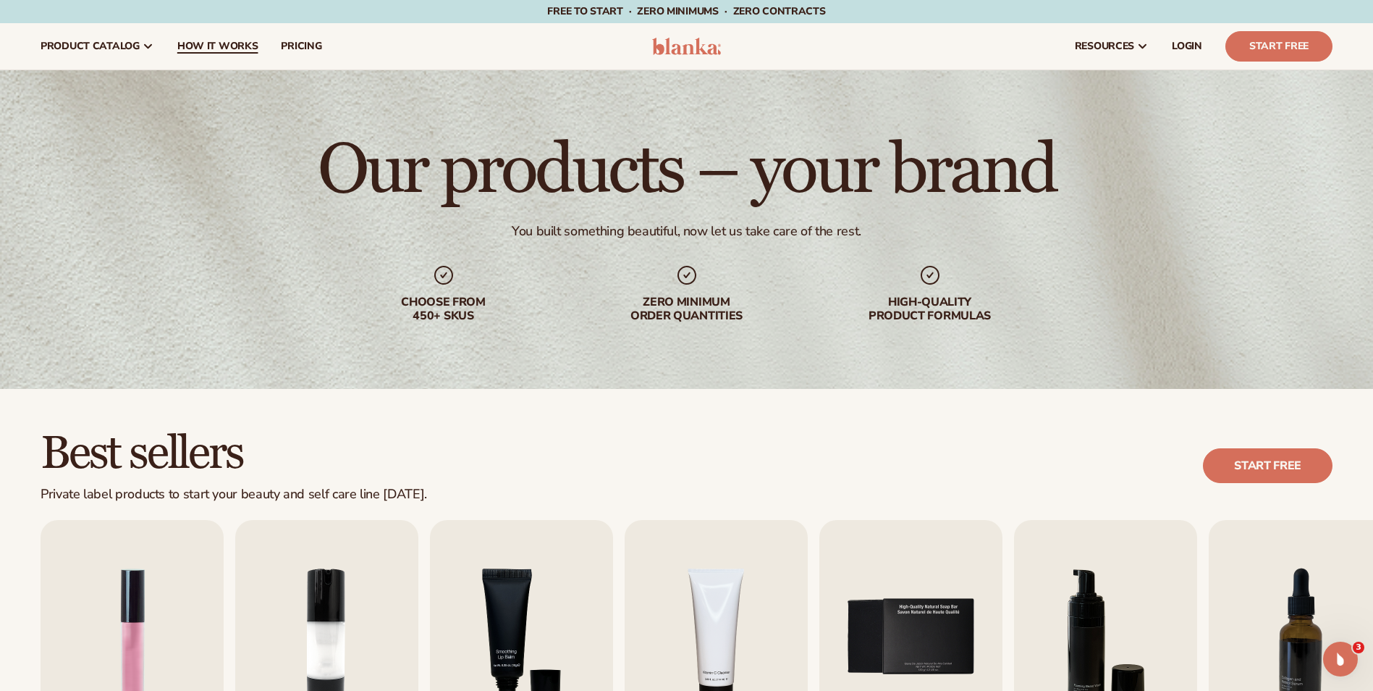
click at [214, 41] on span "How It Works" at bounding box center [217, 47] width 81 height 12
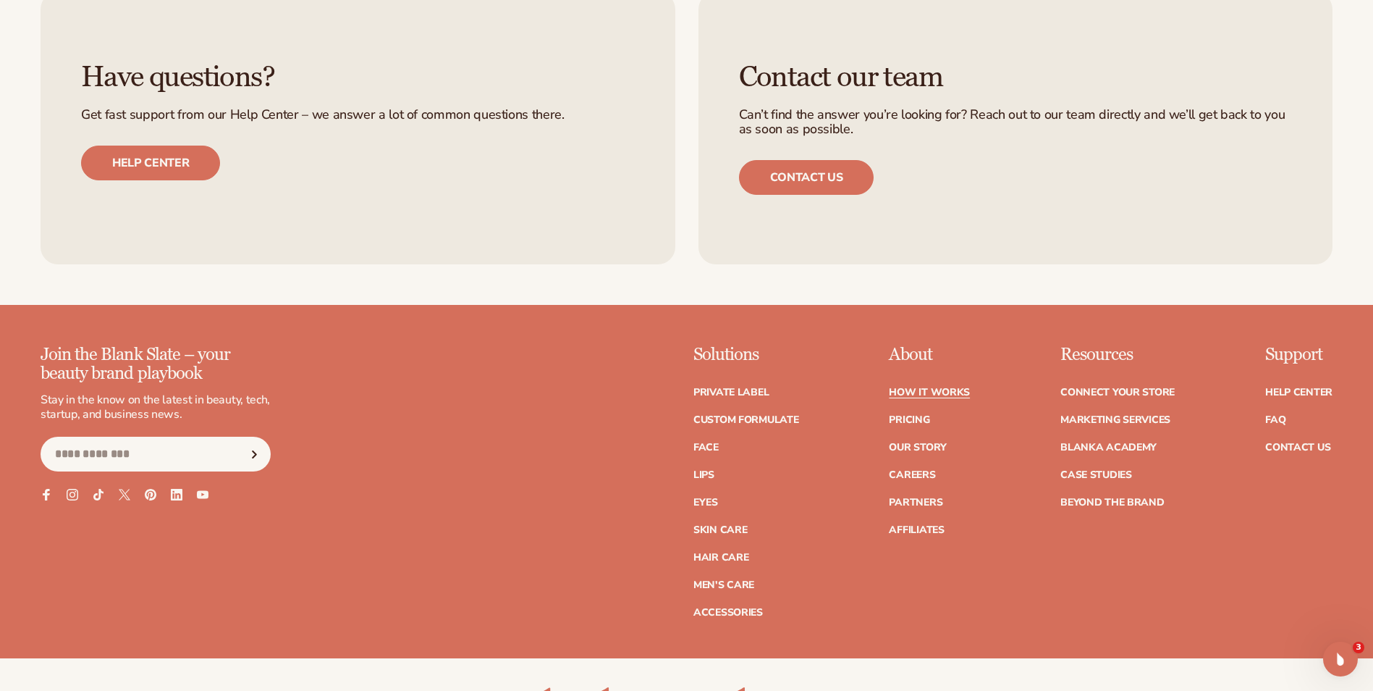
scroll to position [3330, 0]
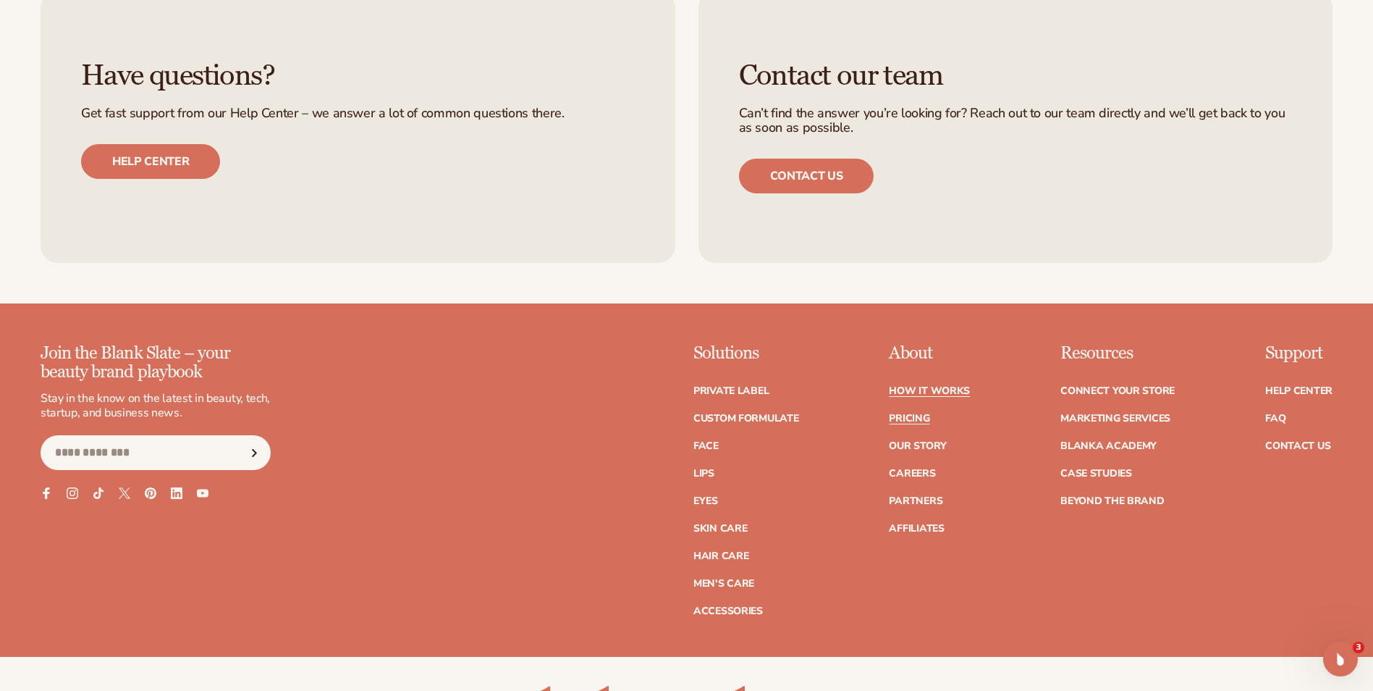
click at [908, 418] on link "Pricing" at bounding box center [909, 418] width 41 height 10
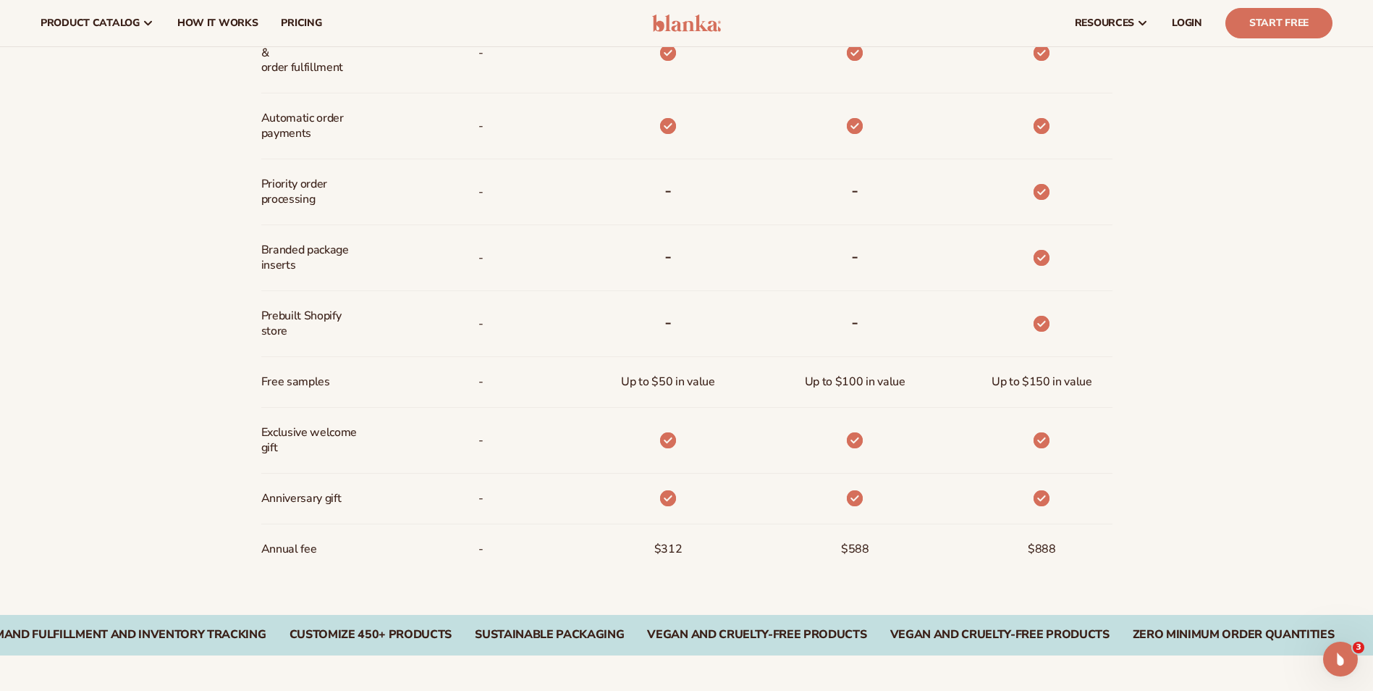
scroll to position [1013, 0]
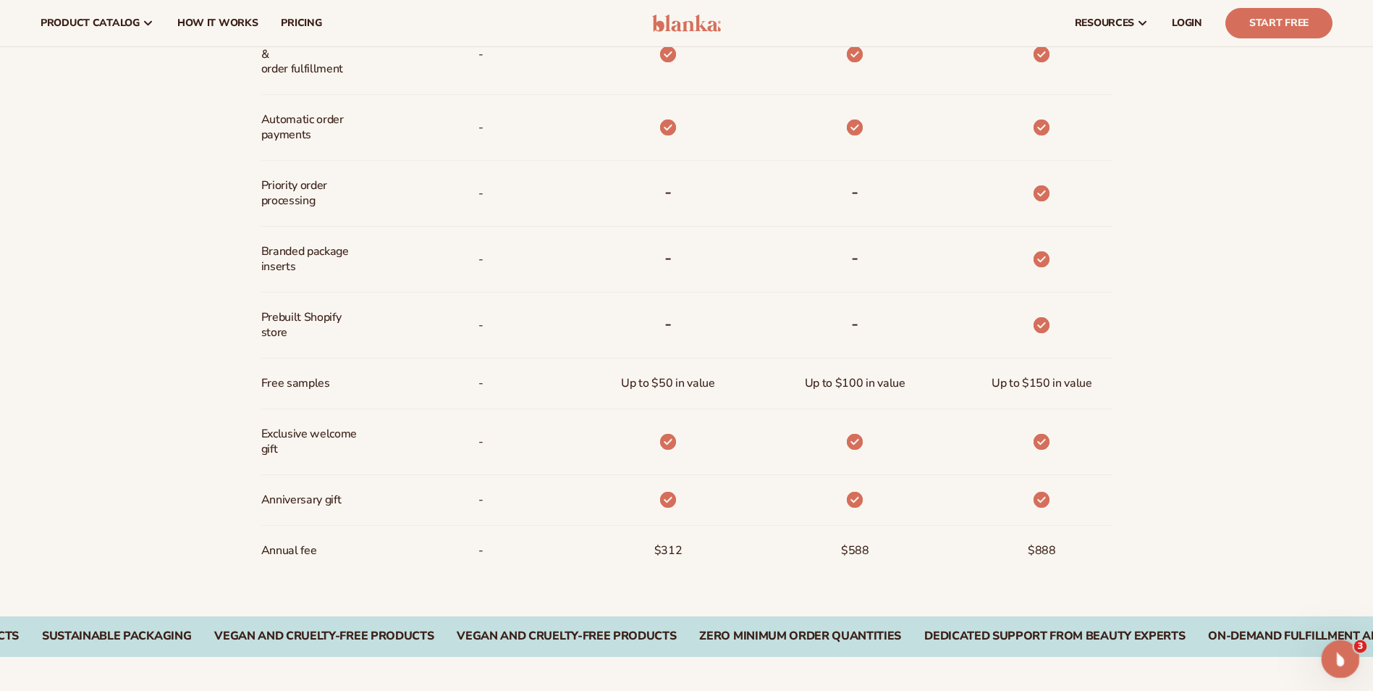
click at [1328, 658] on icon "Open Intercom Messenger" at bounding box center [1339, 657] width 24 height 24
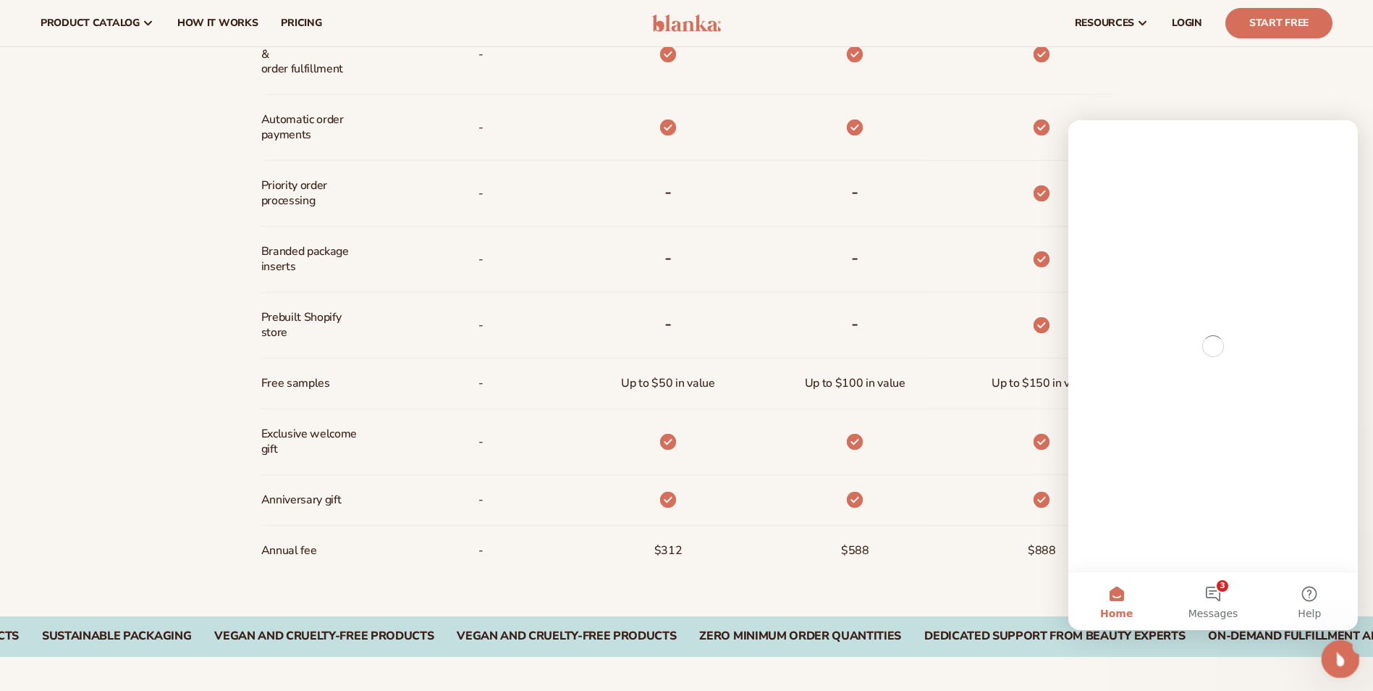
scroll to position [0, 0]
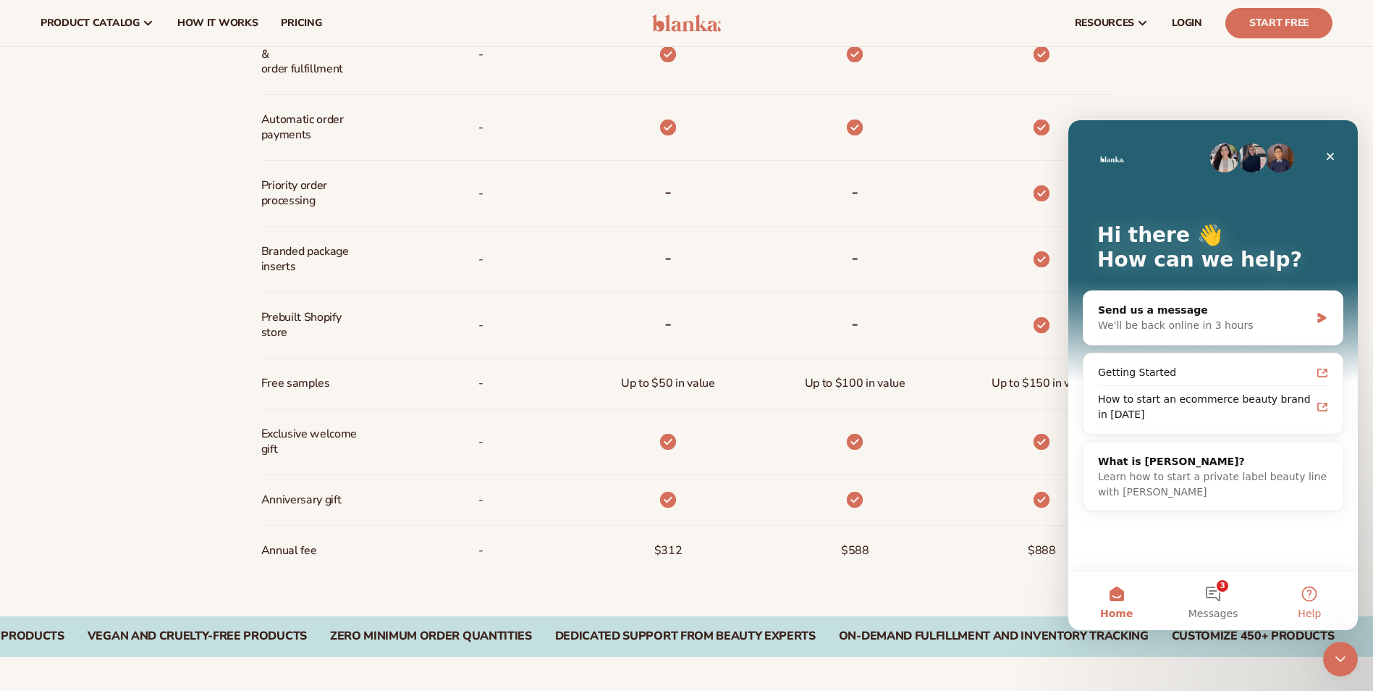
click at [1312, 593] on button "Help" at bounding box center [1310, 601] width 96 height 58
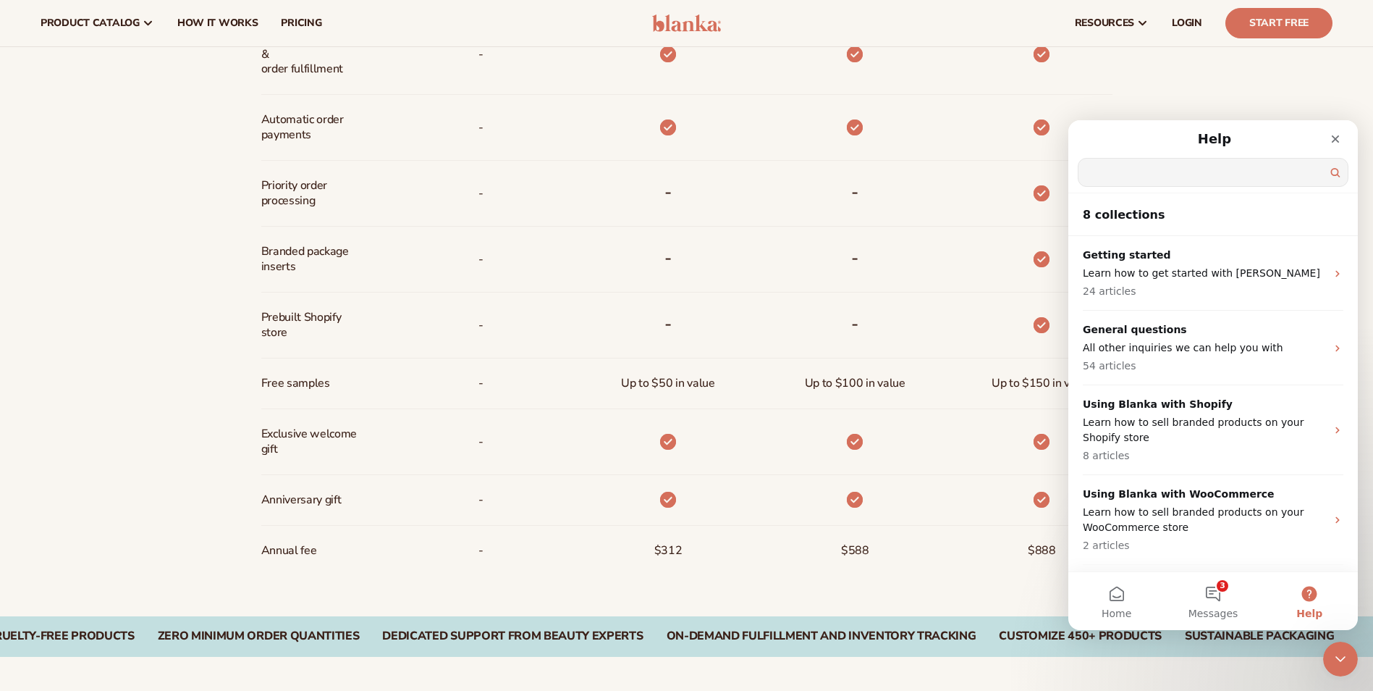
click at [1097, 164] on input "Search for help" at bounding box center [1213, 173] width 269 height 28
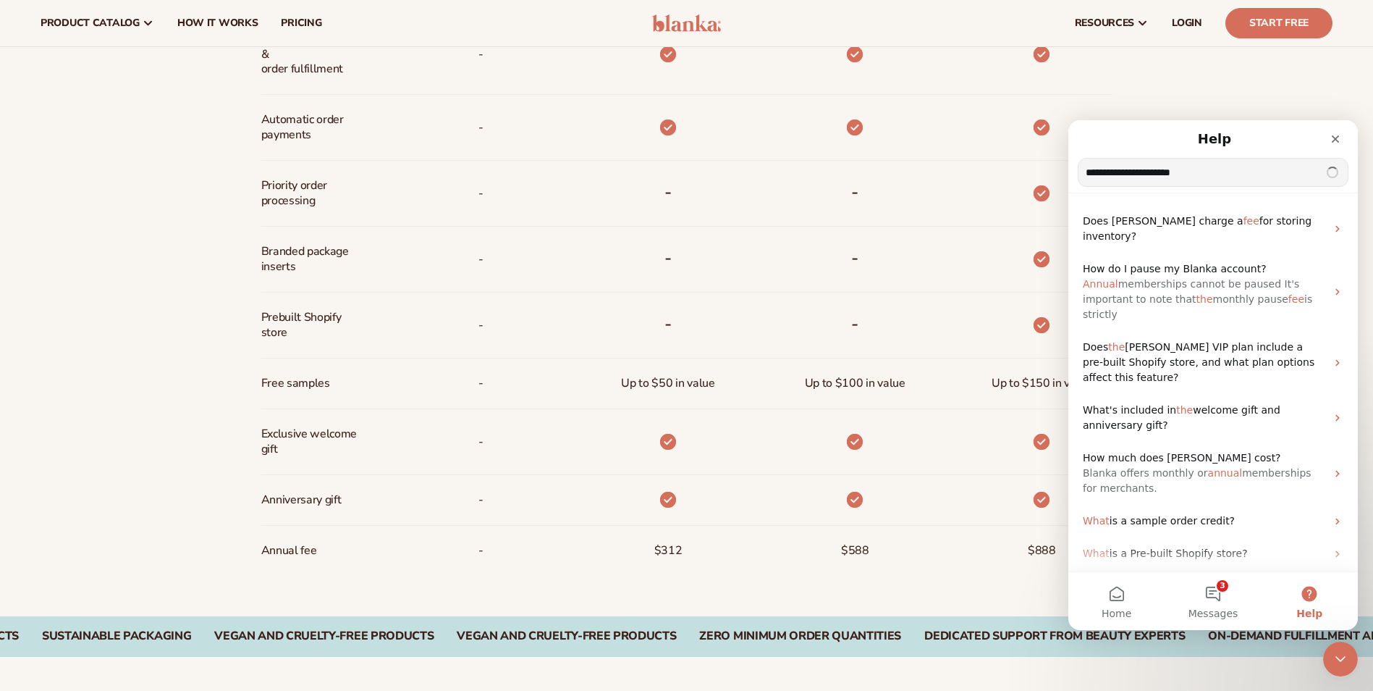
type input "**********"
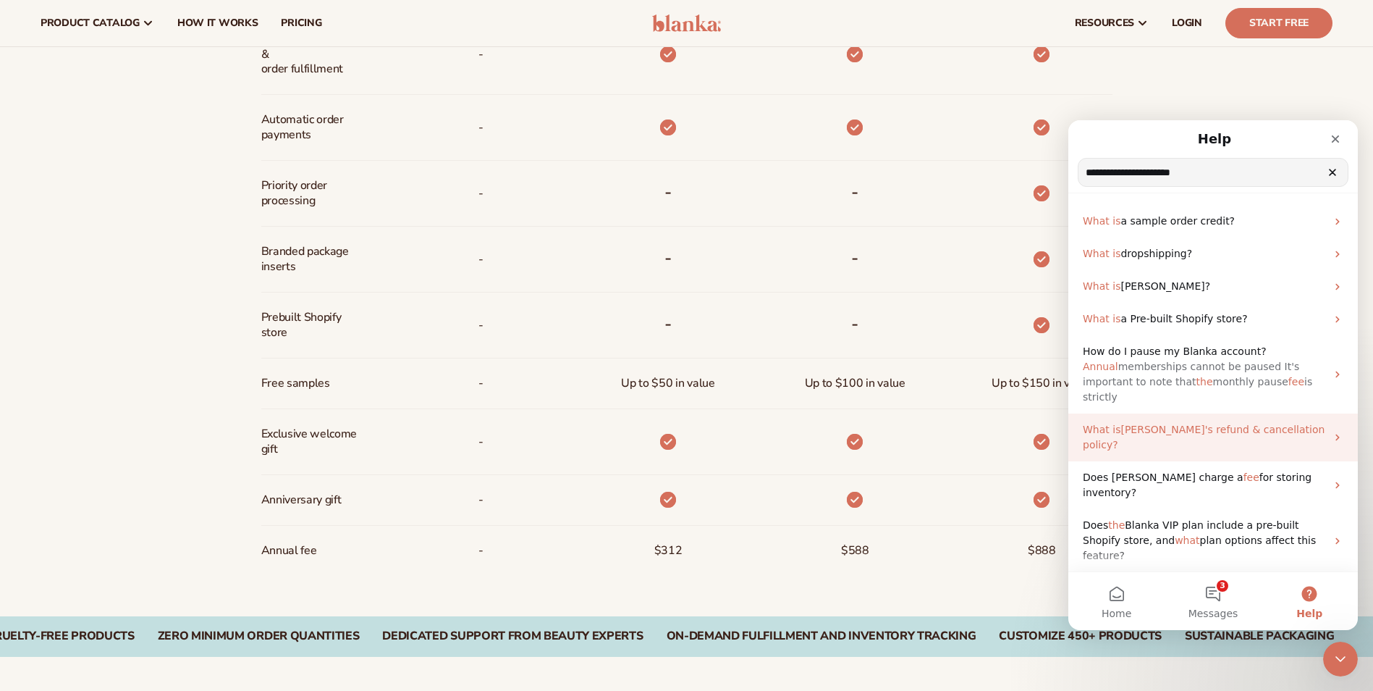
click at [1332, 432] on icon "Intercom messenger" at bounding box center [1338, 437] width 12 height 12
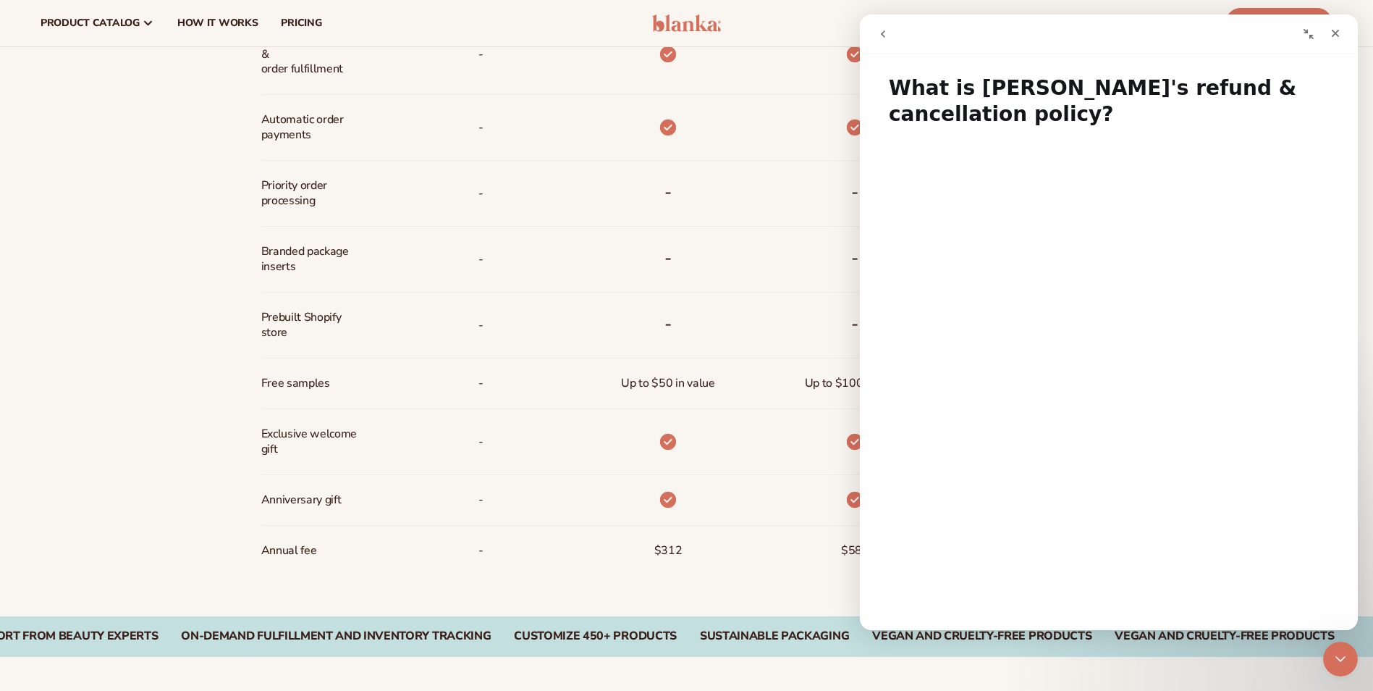
click at [882, 32] on icon "go back" at bounding box center [883, 34] width 12 height 12
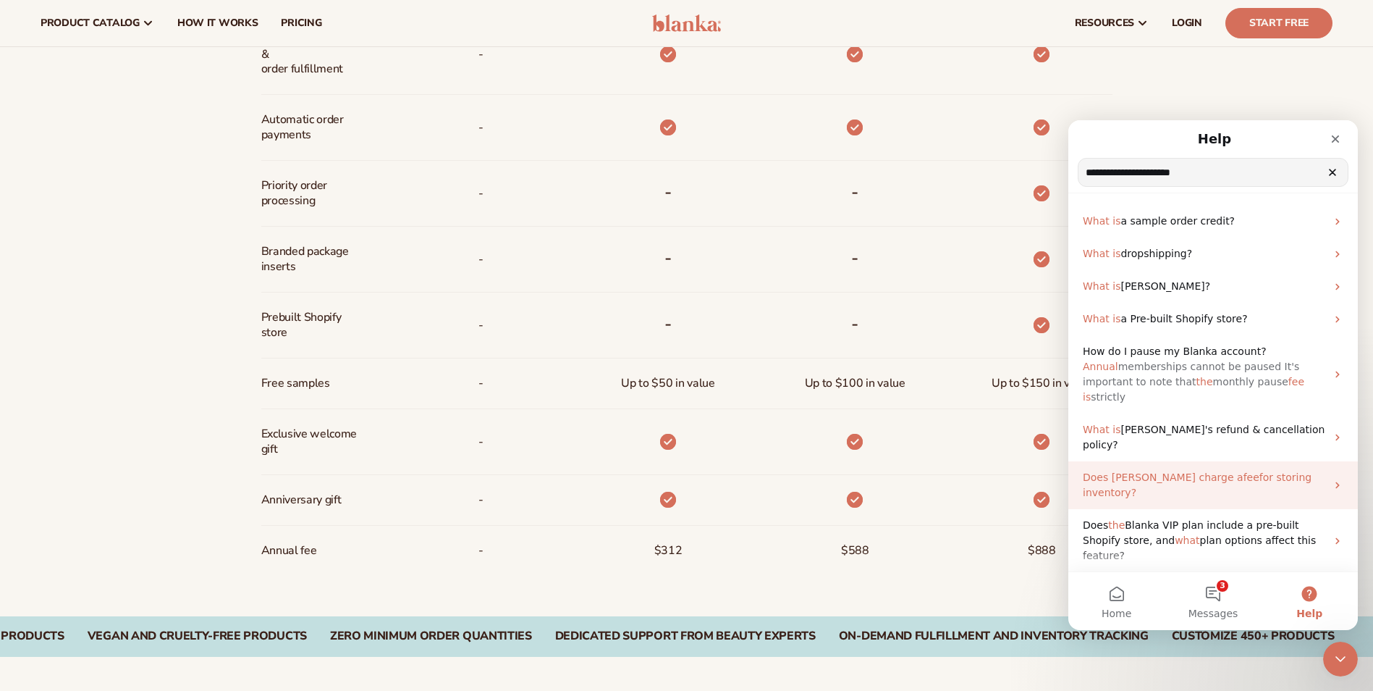
click at [1291, 471] on span "for storing inventory?" at bounding box center [1197, 484] width 229 height 27
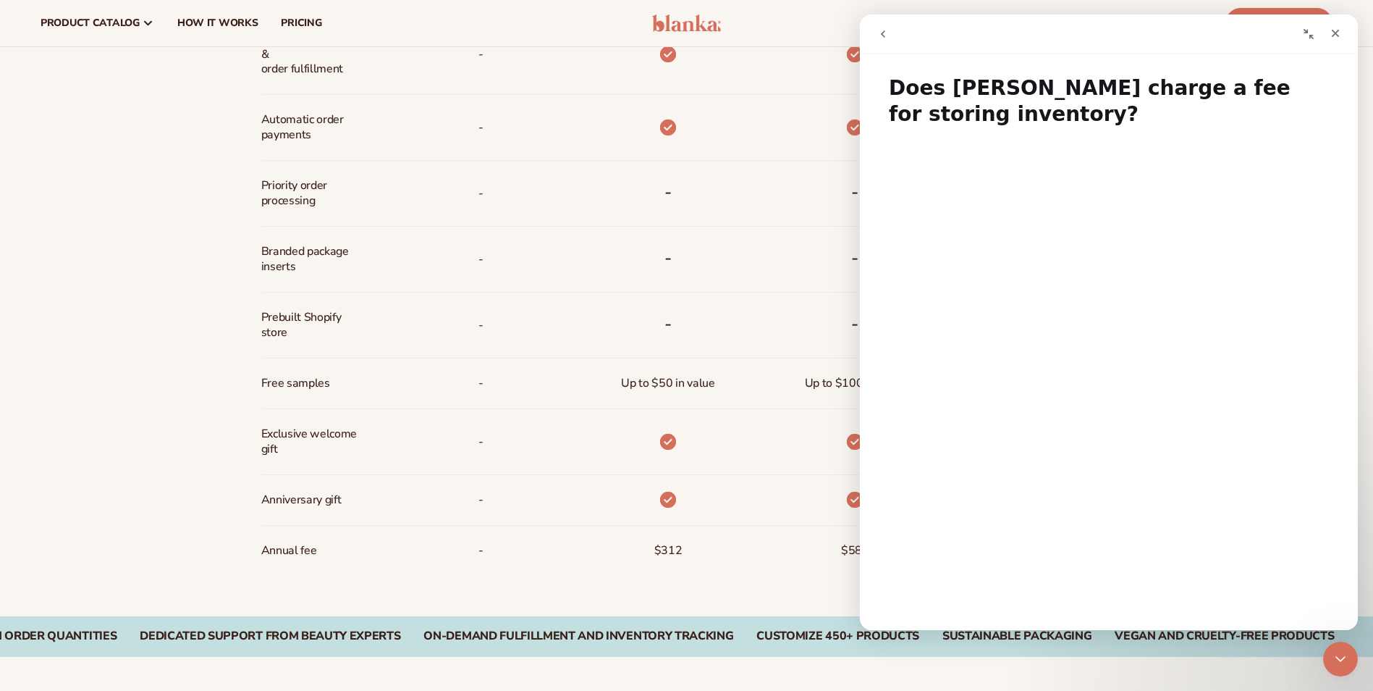
click at [881, 33] on icon "go back" at bounding box center [883, 34] width 12 height 12
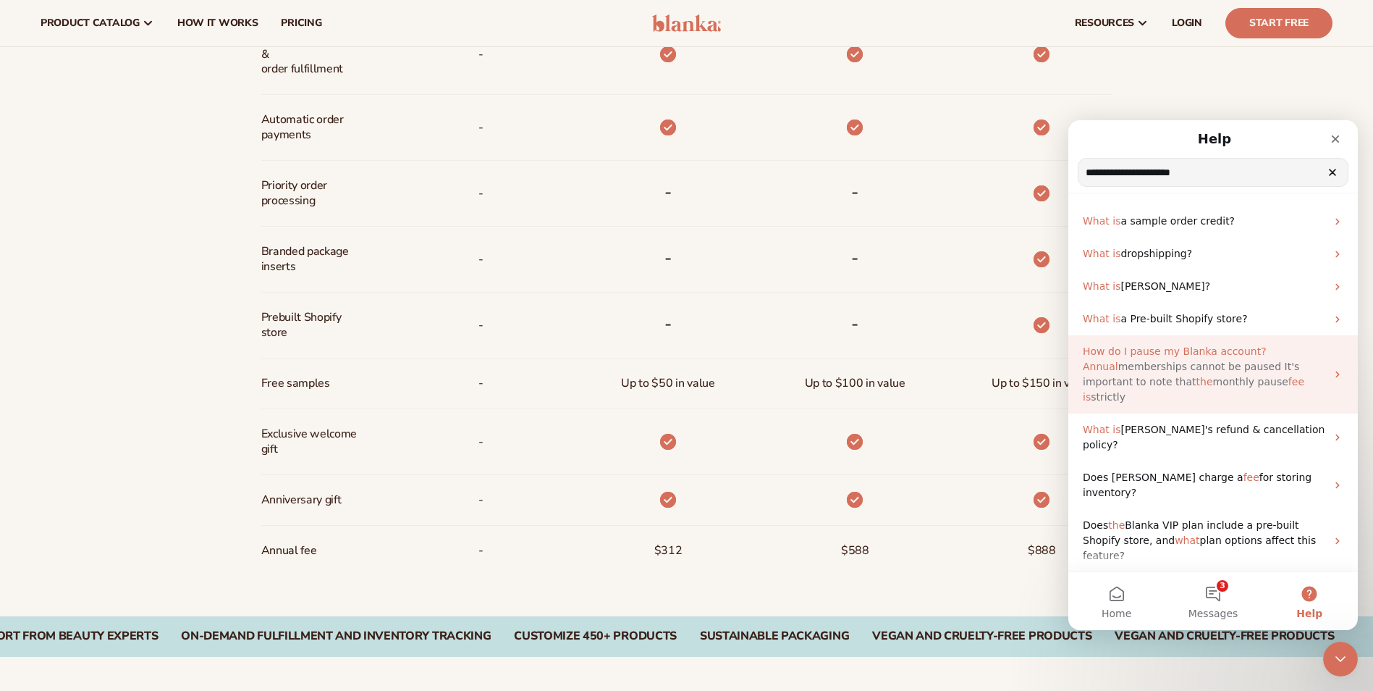
click at [1233, 379] on span "monthly pause" at bounding box center [1250, 382] width 75 height 12
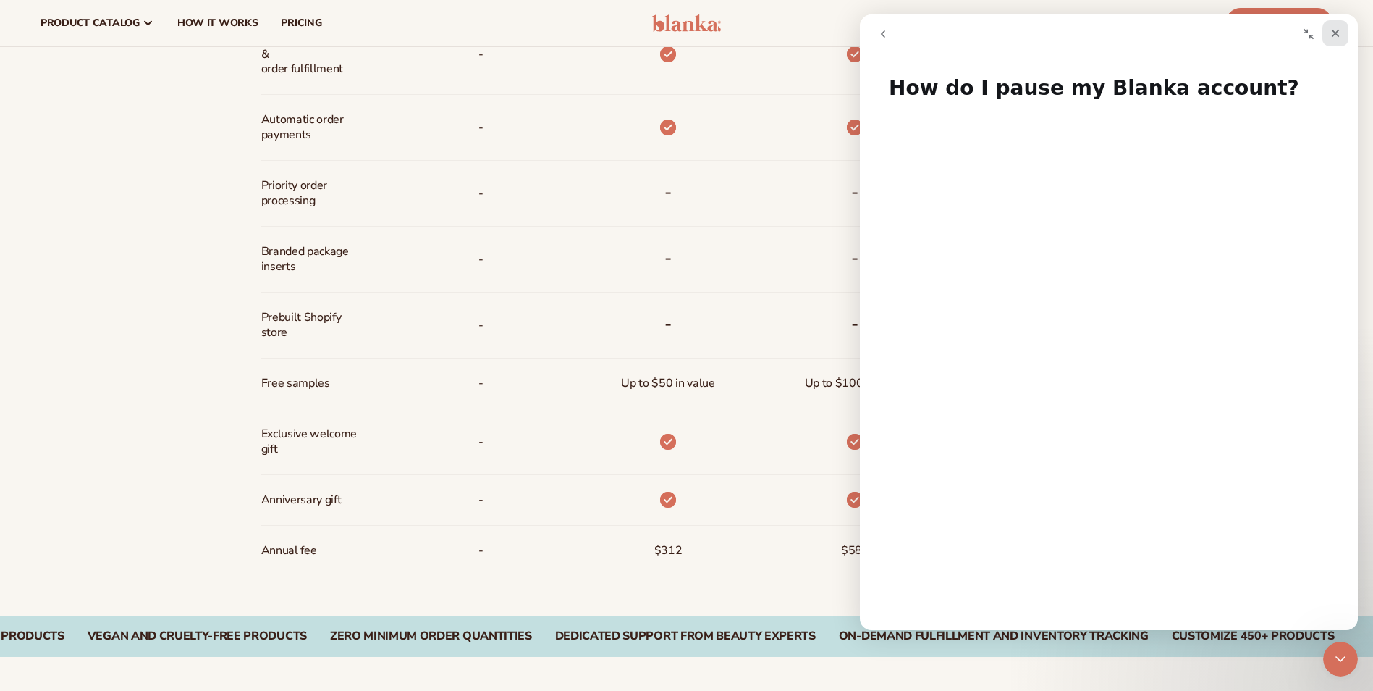
click at [1338, 37] on icon "Close" at bounding box center [1336, 34] width 12 height 12
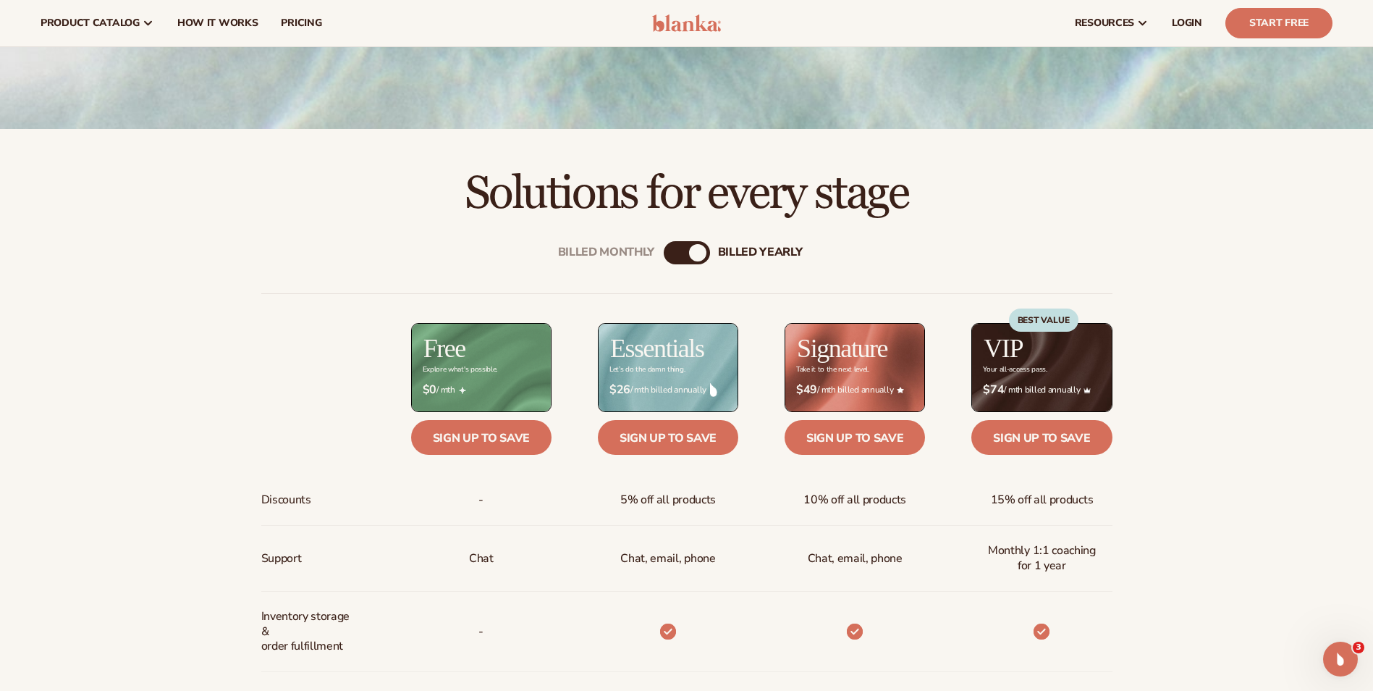
scroll to position [434, 0]
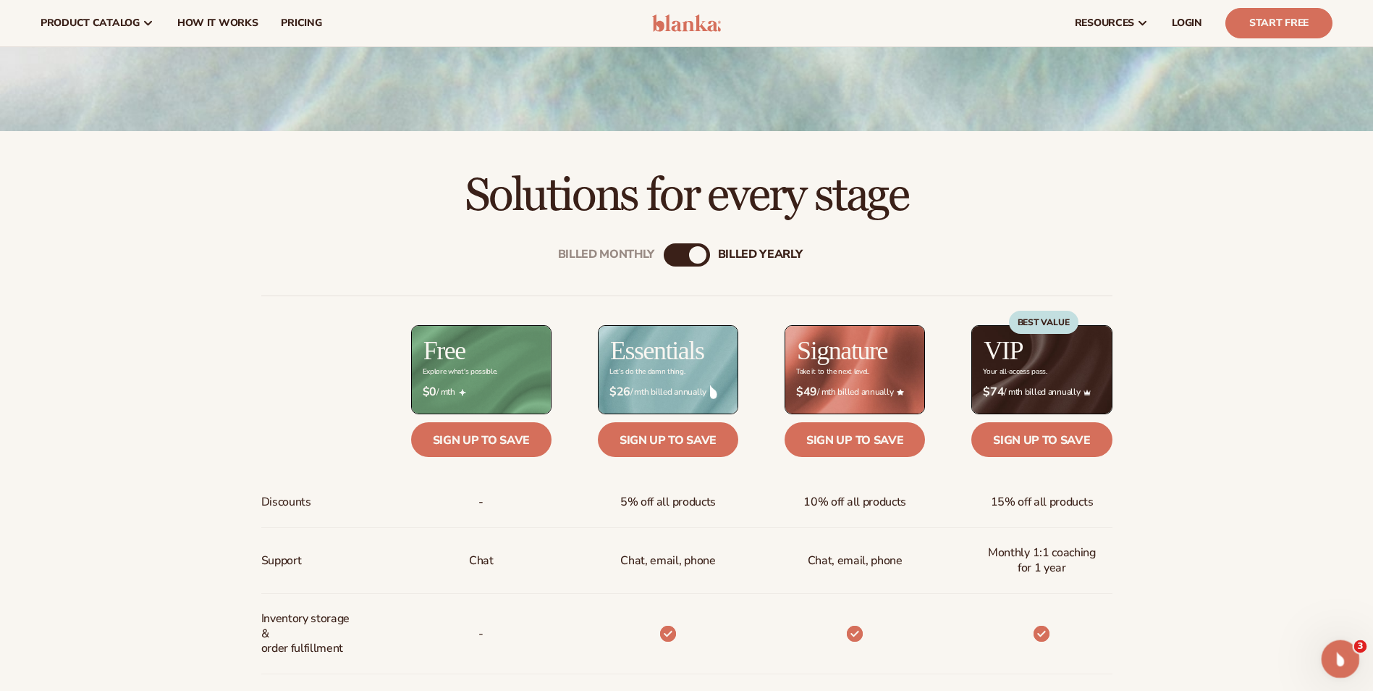
click at [1335, 645] on icon "Open Intercom Messenger" at bounding box center [1339, 657] width 24 height 24
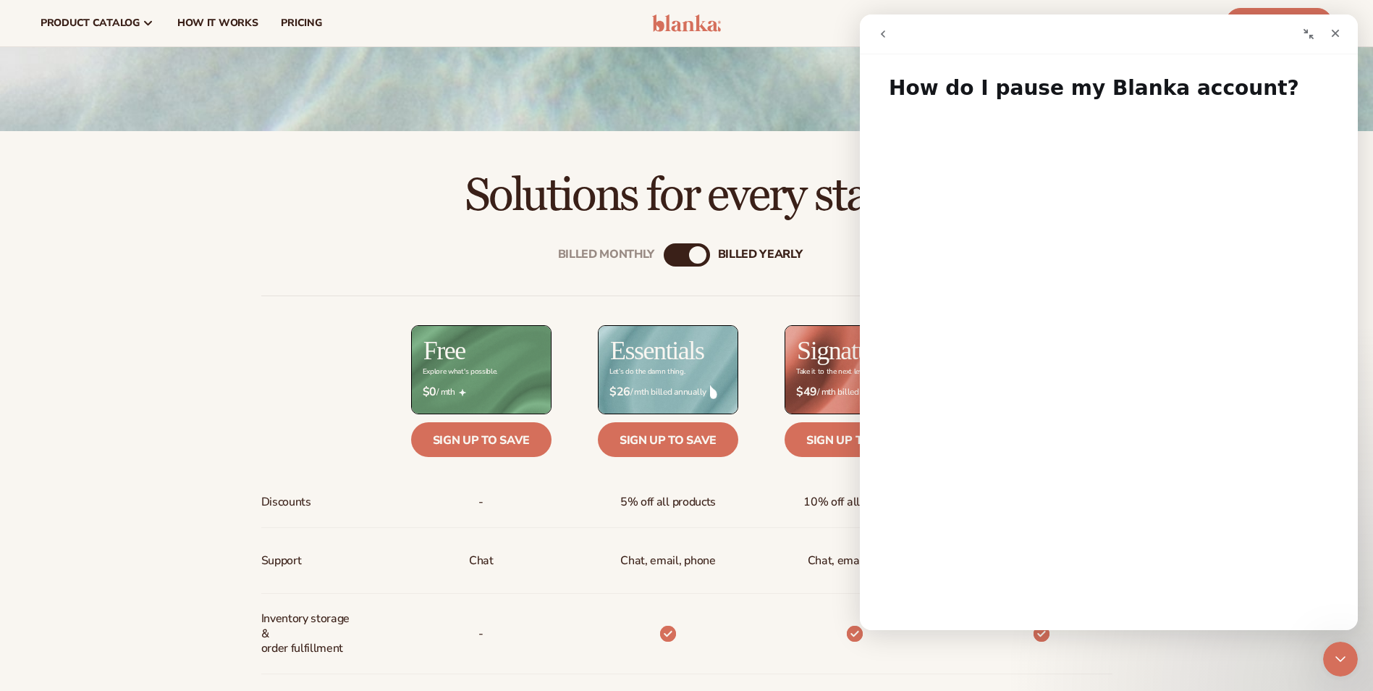
click at [892, 42] on button "go back" at bounding box center [883, 34] width 28 height 28
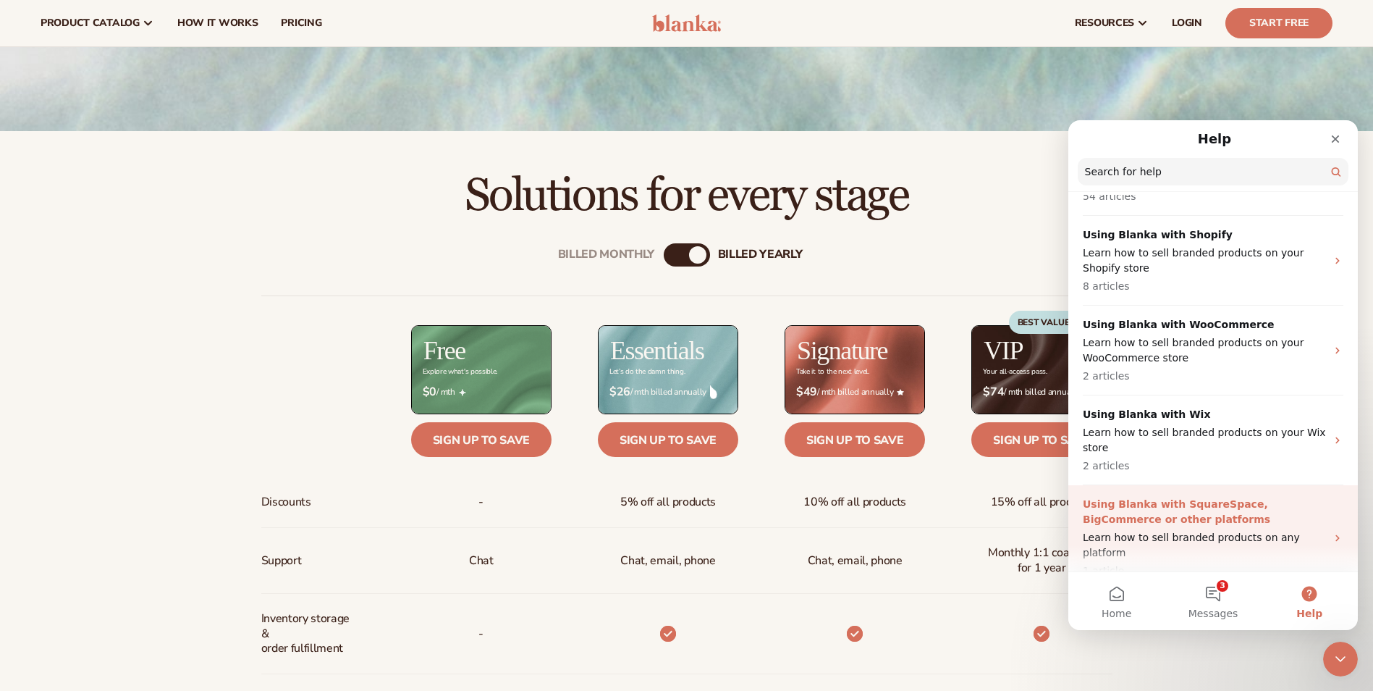
scroll to position [105, 0]
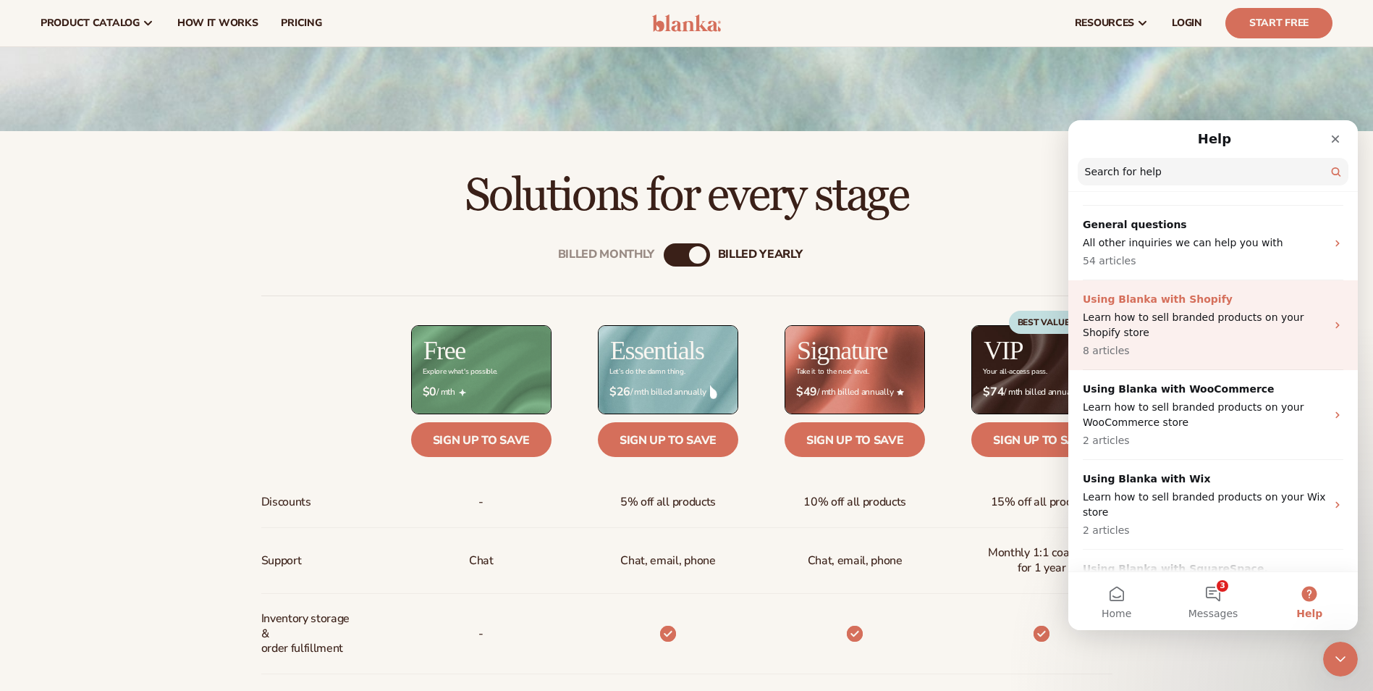
click at [1271, 338] on p "Learn how to sell branded products on your Shopify store" at bounding box center [1204, 325] width 243 height 30
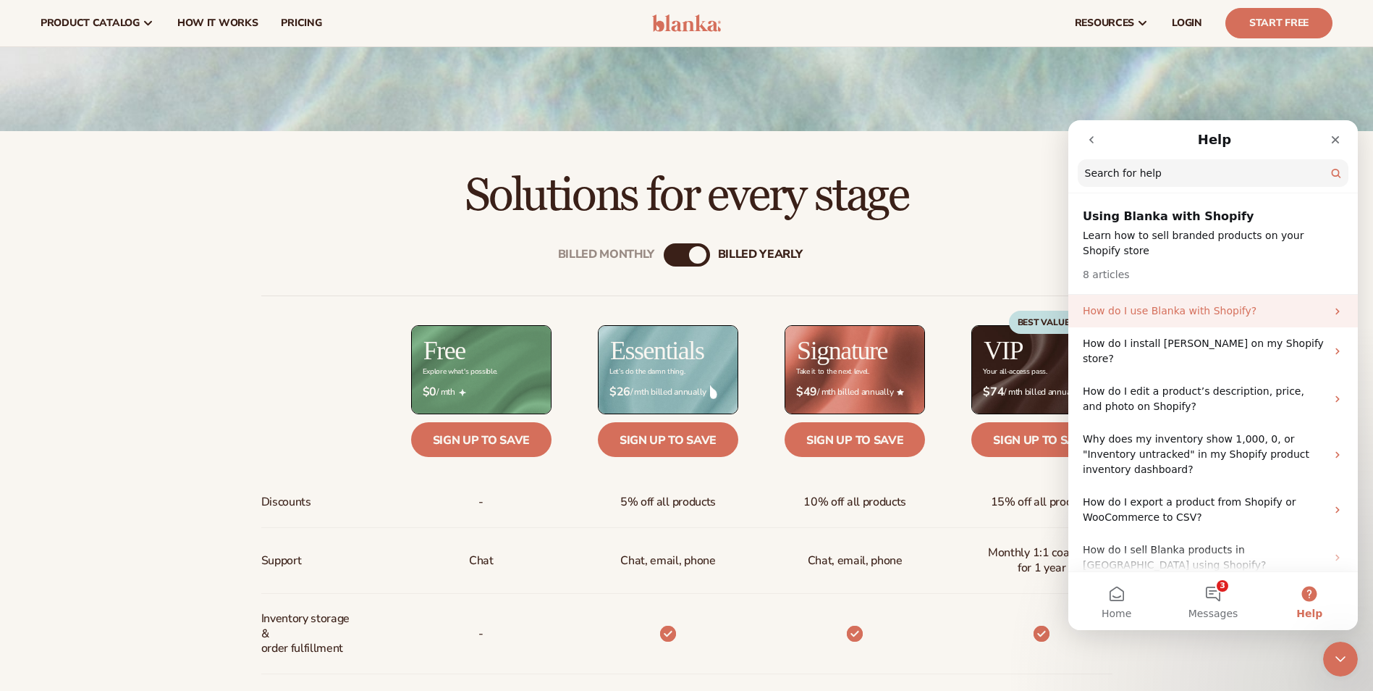
click at [1280, 326] on div "How do I use Blanka with Shopify?" at bounding box center [1213, 311] width 290 height 33
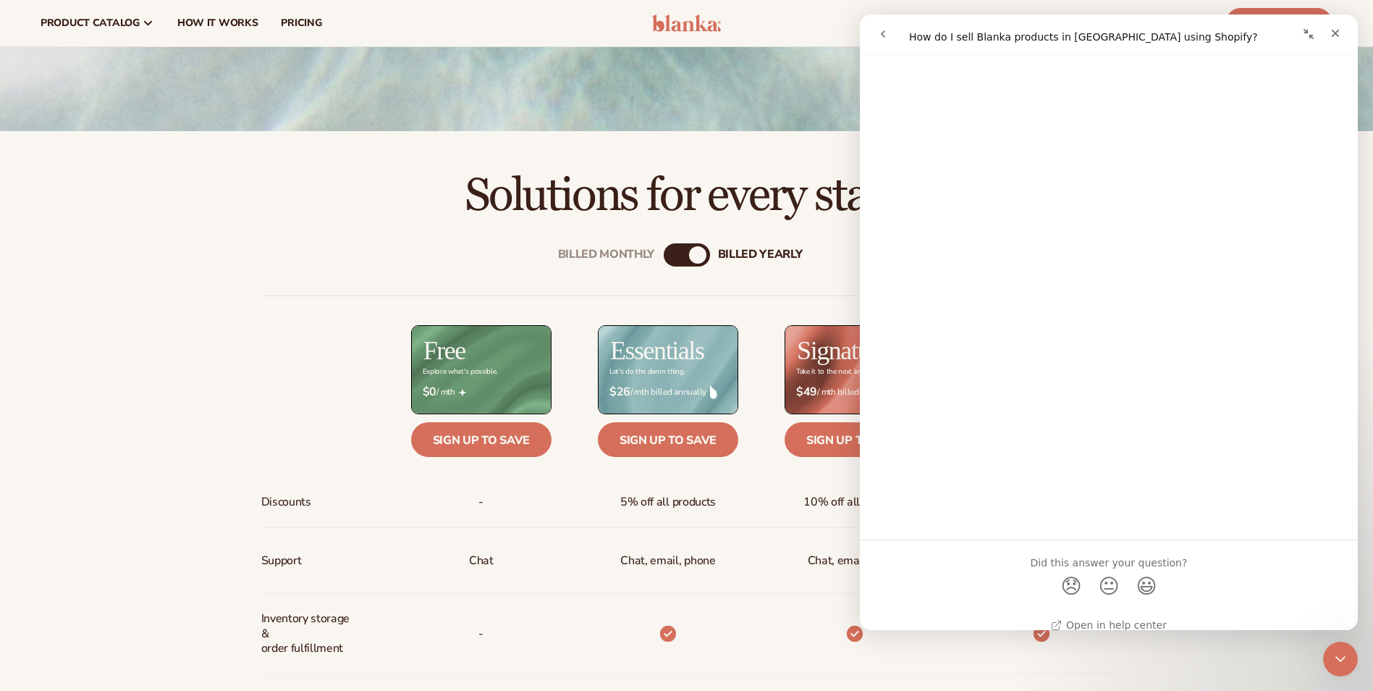
scroll to position [1241, 0]
click at [884, 33] on icon "go back" at bounding box center [883, 34] width 12 height 12
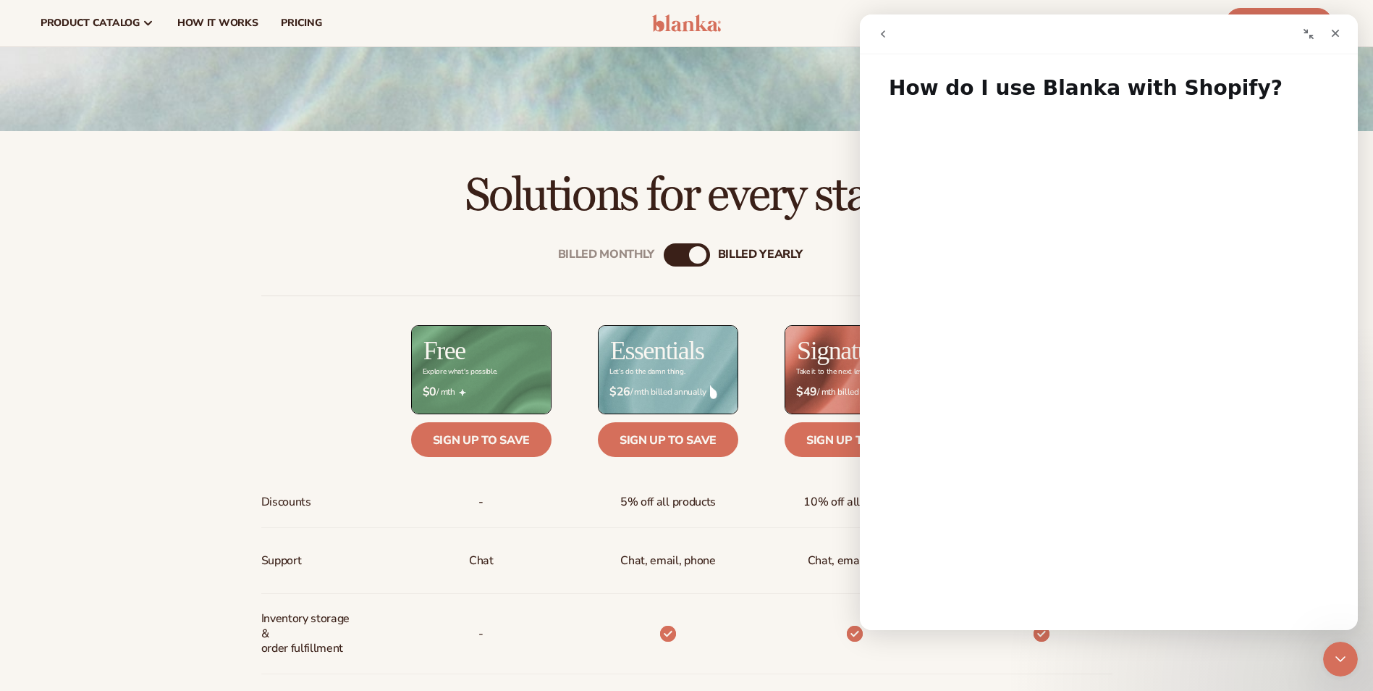
click at [884, 33] on icon "go back" at bounding box center [883, 34] width 12 height 12
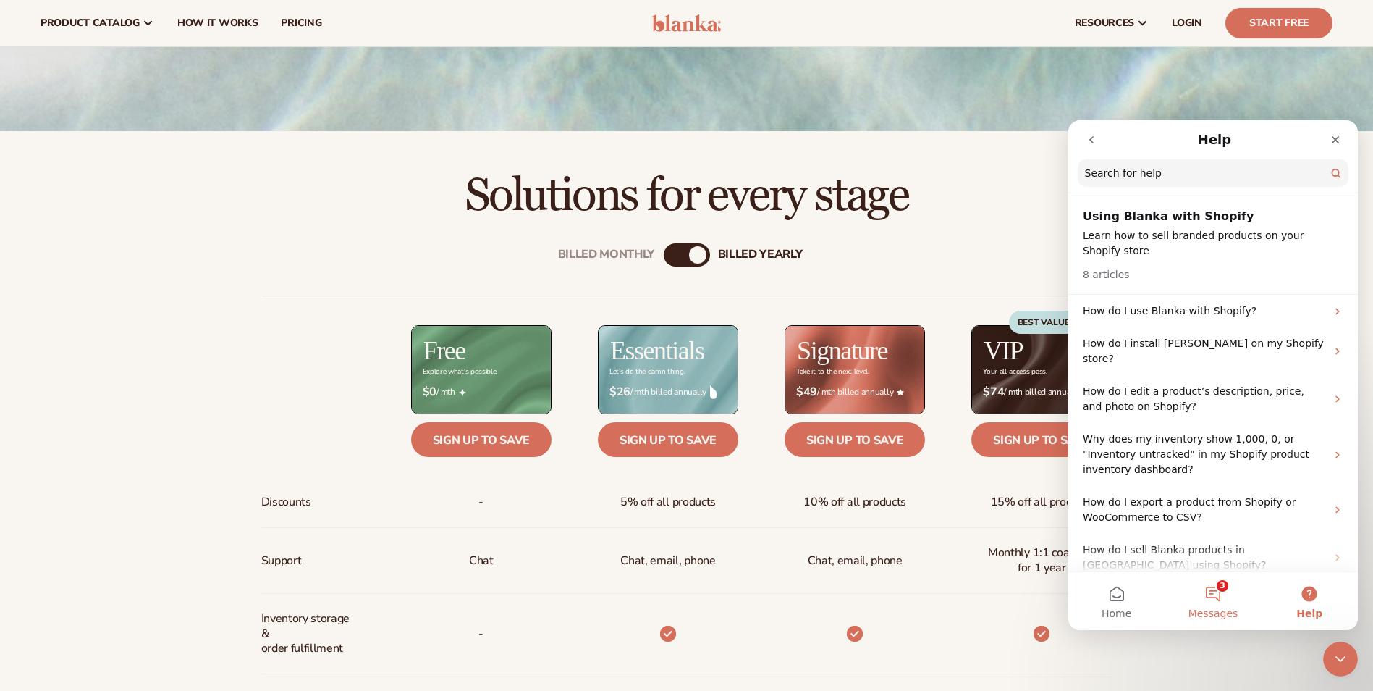
click at [1225, 591] on button "3 Messages" at bounding box center [1213, 601] width 96 height 58
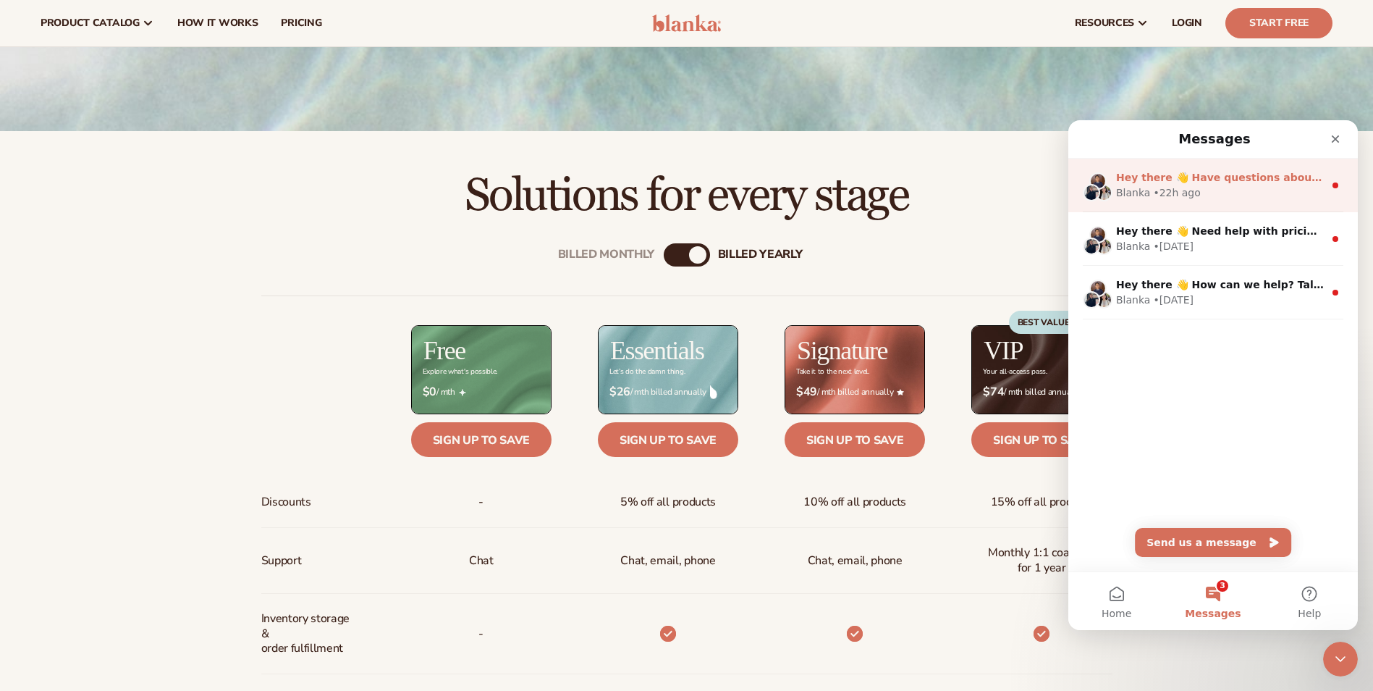
click at [1210, 187] on div "Blanka • 22h ago" at bounding box center [1220, 192] width 208 height 15
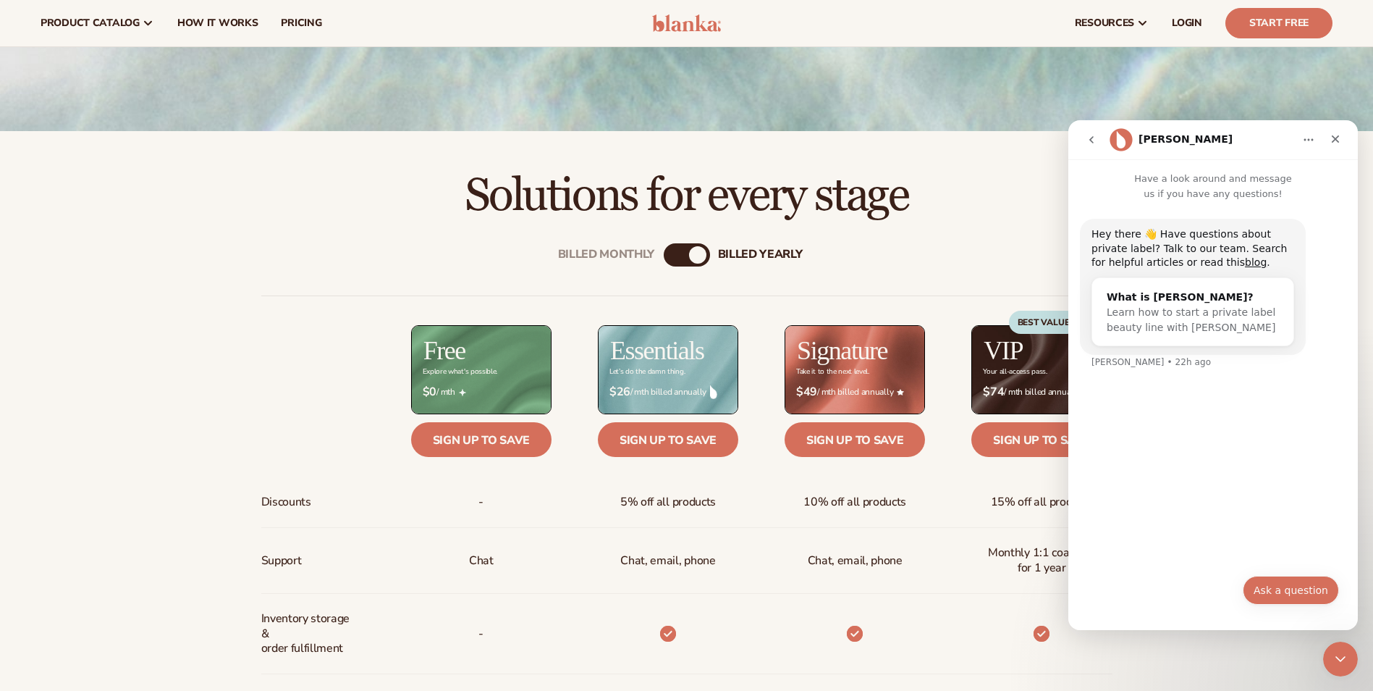
click at [1302, 596] on button "Ask a question" at bounding box center [1291, 589] width 96 height 29
type input "**********"
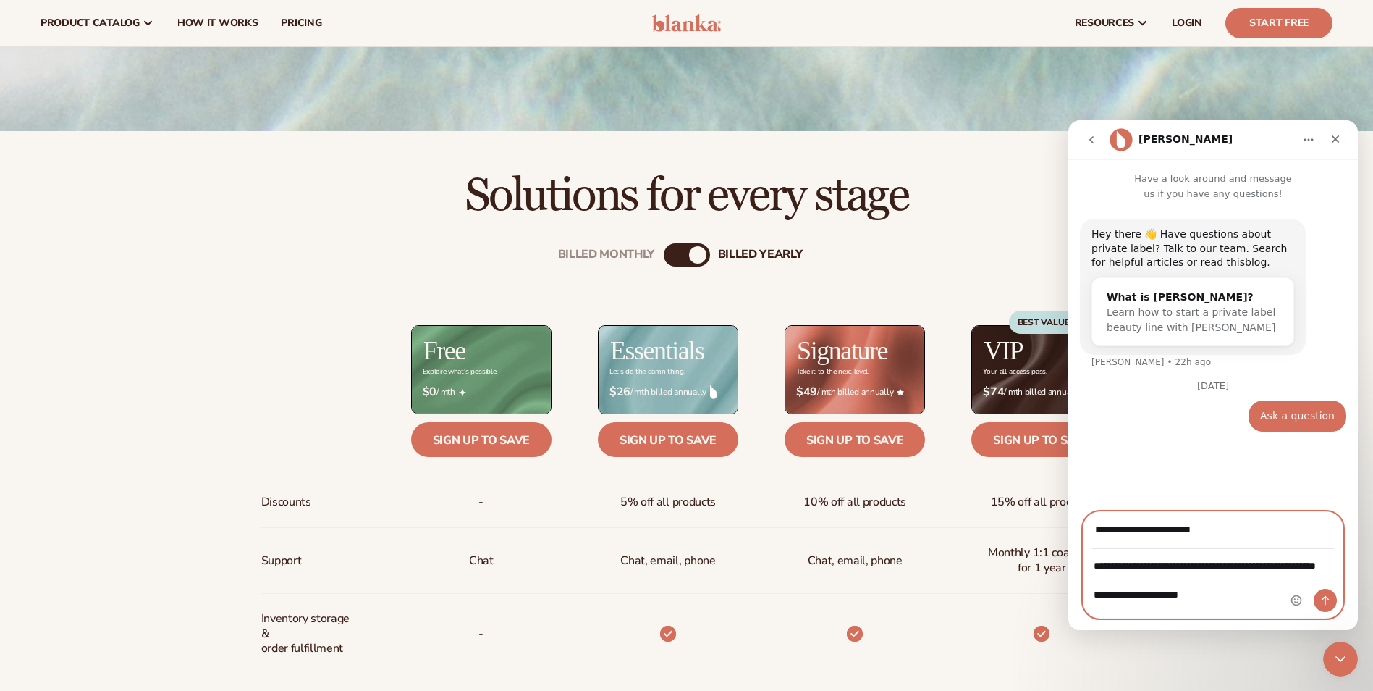
click at [1206, 610] on textarea "**********" at bounding box center [1213, 583] width 259 height 68
type textarea "**********"
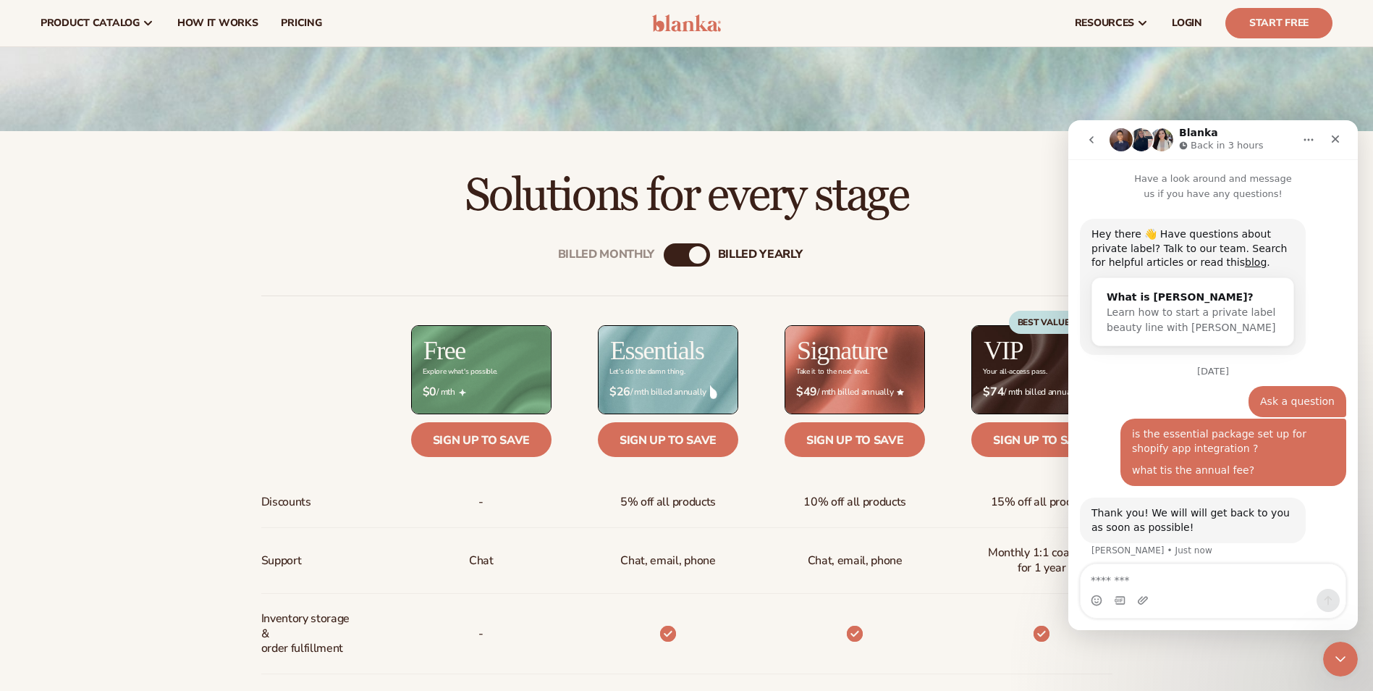
scroll to position [50, 0]
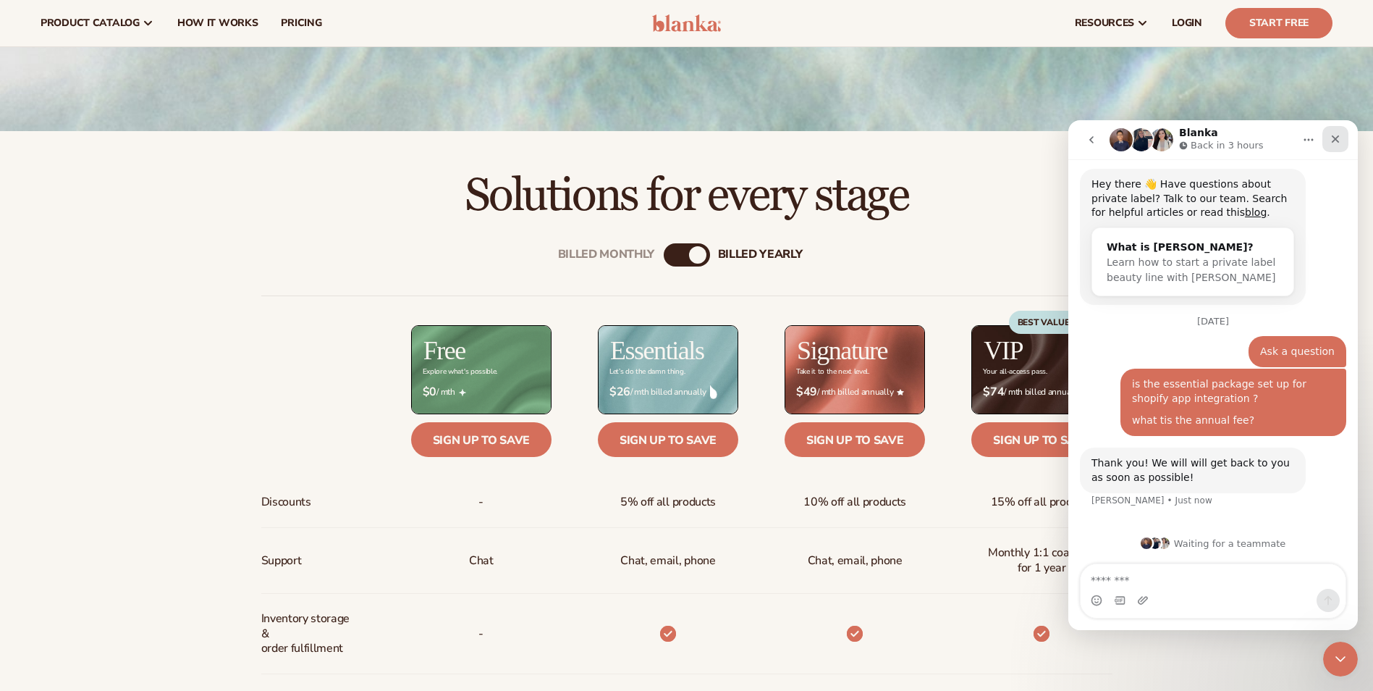
click at [1333, 138] on icon "Close" at bounding box center [1336, 139] width 12 height 12
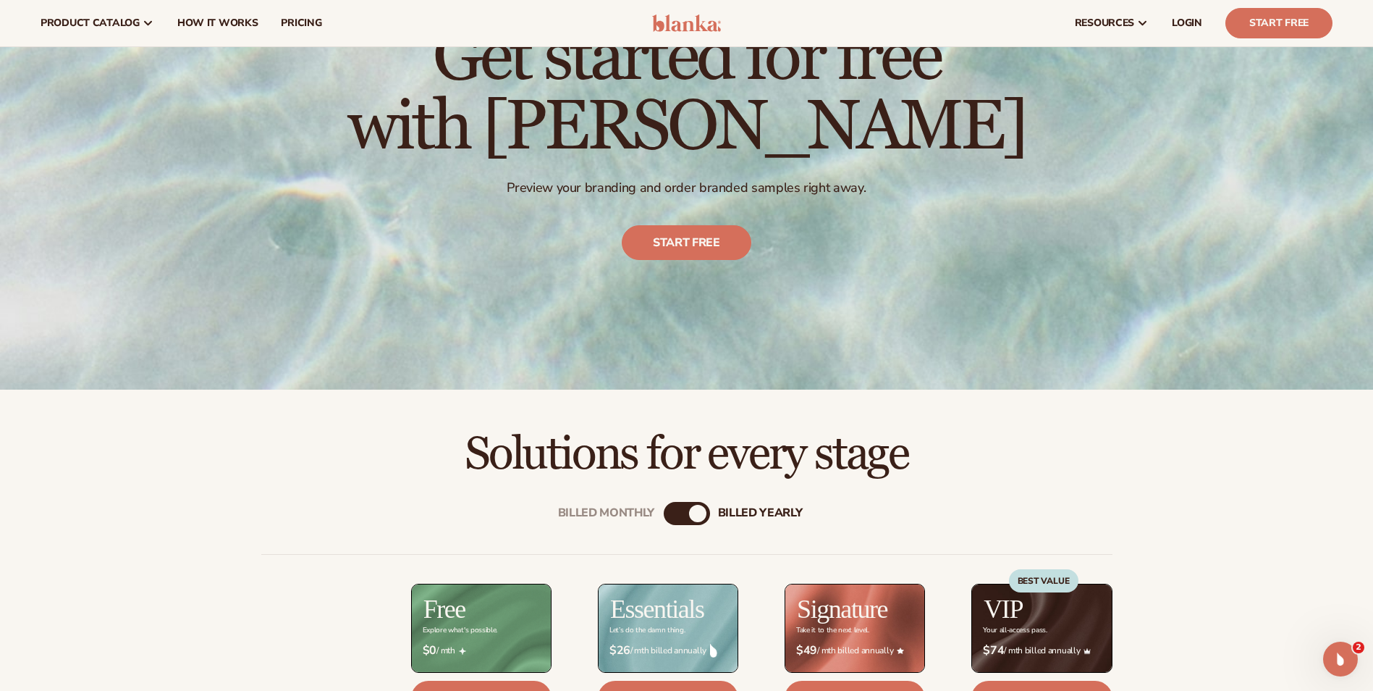
scroll to position [362, 0]
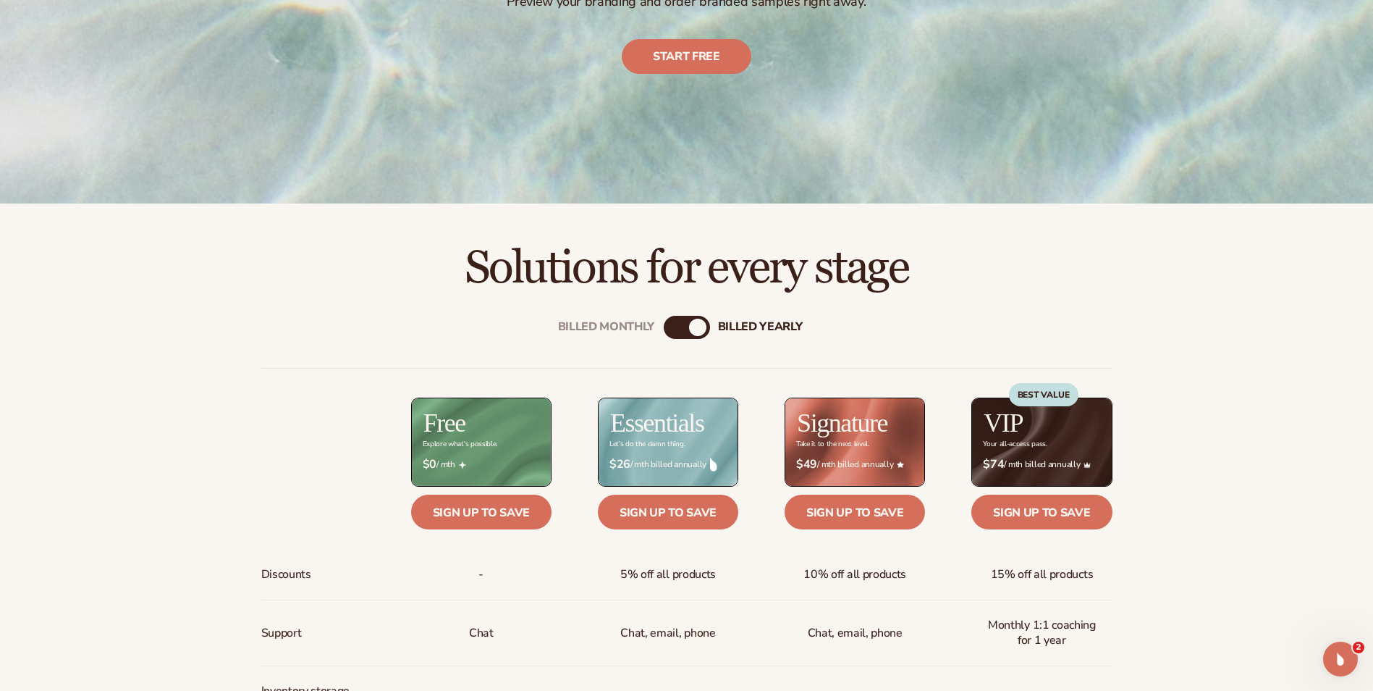
click at [671, 326] on div "Billed Monthly" at bounding box center [672, 327] width 17 height 17
